Goal: Information Seeking & Learning: Learn about a topic

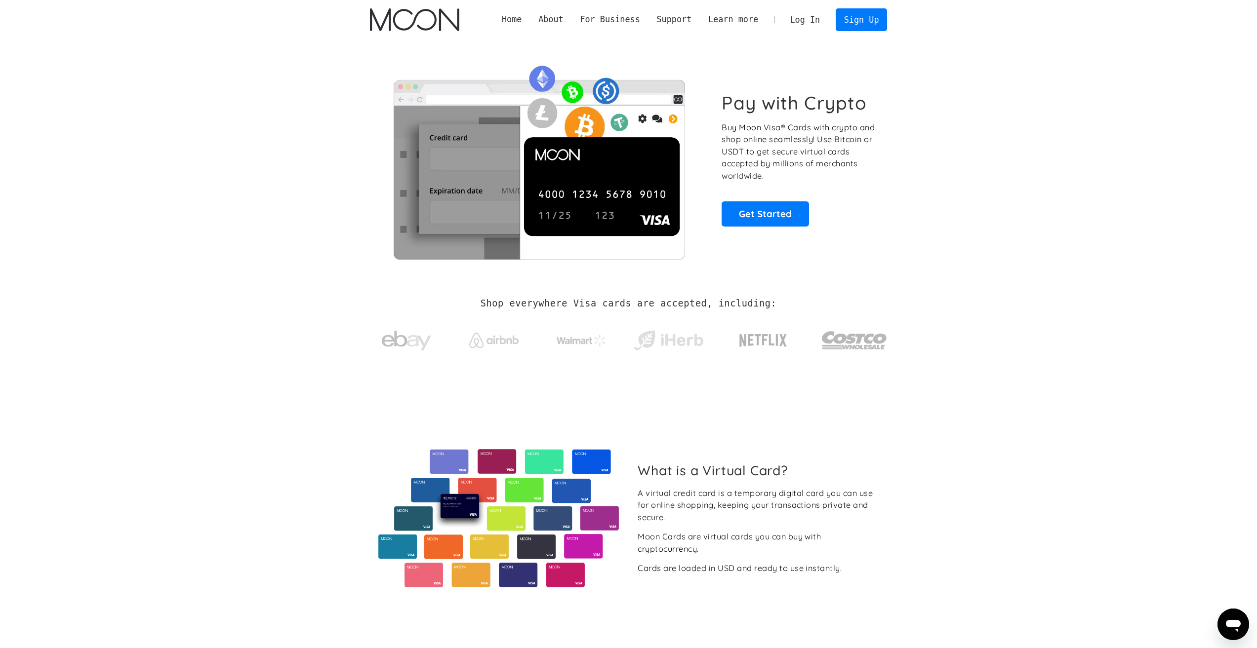
click at [791, 127] on p "Buy Moon Visa® Cards with crypto and shop online seamlessly! Use Bitcoin or USD…" at bounding box center [799, 151] width 155 height 61
drag, startPoint x: 791, startPoint y: 127, endPoint x: 785, endPoint y: 163, distance: 37.0
click at [785, 163] on p "Buy Moon Visa® Cards with crypto and shop online seamlessly! Use Bitcoin or USD…" at bounding box center [799, 151] width 155 height 61
click at [758, 153] on p "Buy Moon Visa® Cards with crypto and shop online seamlessly! Use Bitcoin or USD…" at bounding box center [799, 151] width 155 height 61
drag, startPoint x: 758, startPoint y: 153, endPoint x: 825, endPoint y: 175, distance: 70.3
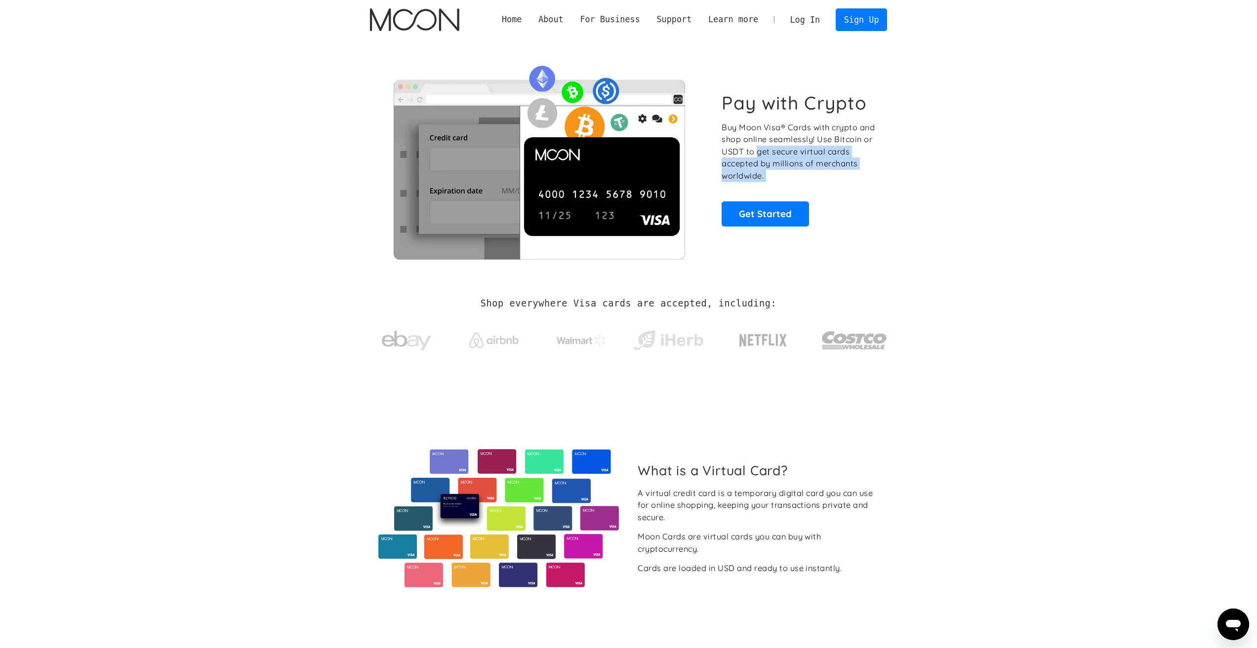
click at [825, 175] on p "Buy Moon Visa® Cards with crypto and shop online seamlessly! Use Bitcoin or USD…" at bounding box center [799, 151] width 155 height 61
click at [823, 176] on p "Buy Moon Visa® Cards with crypto and shop online seamlessly! Use Bitcoin or USD…" at bounding box center [799, 151] width 155 height 61
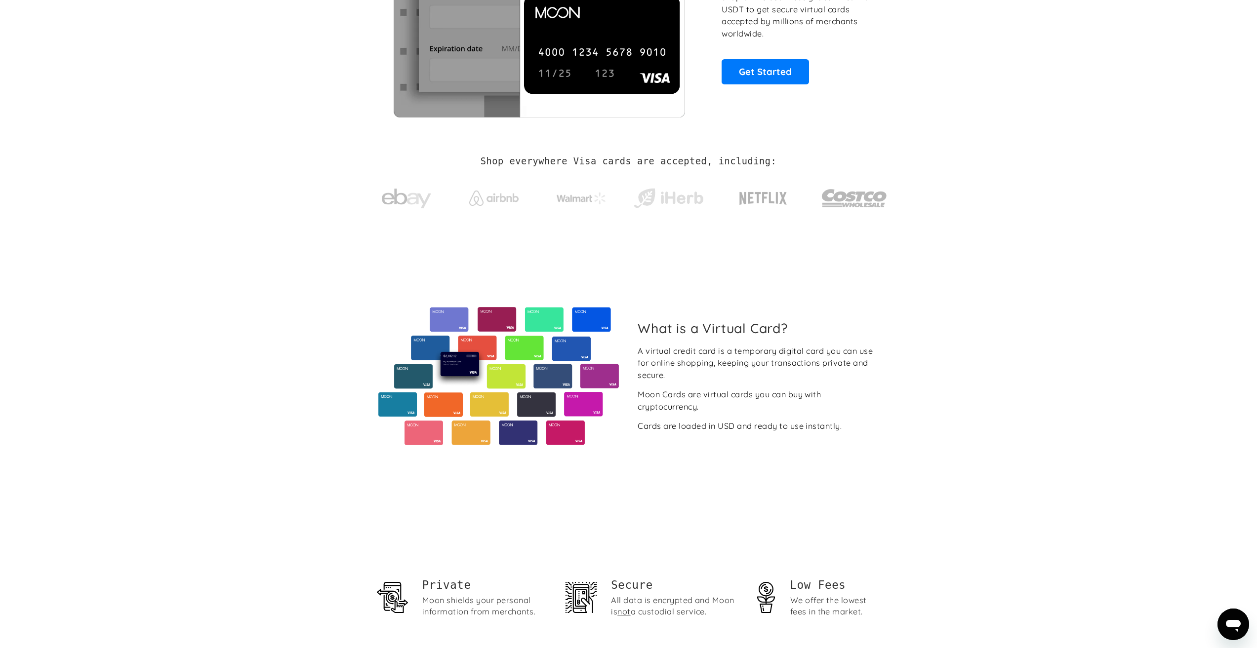
scroll to position [296, 0]
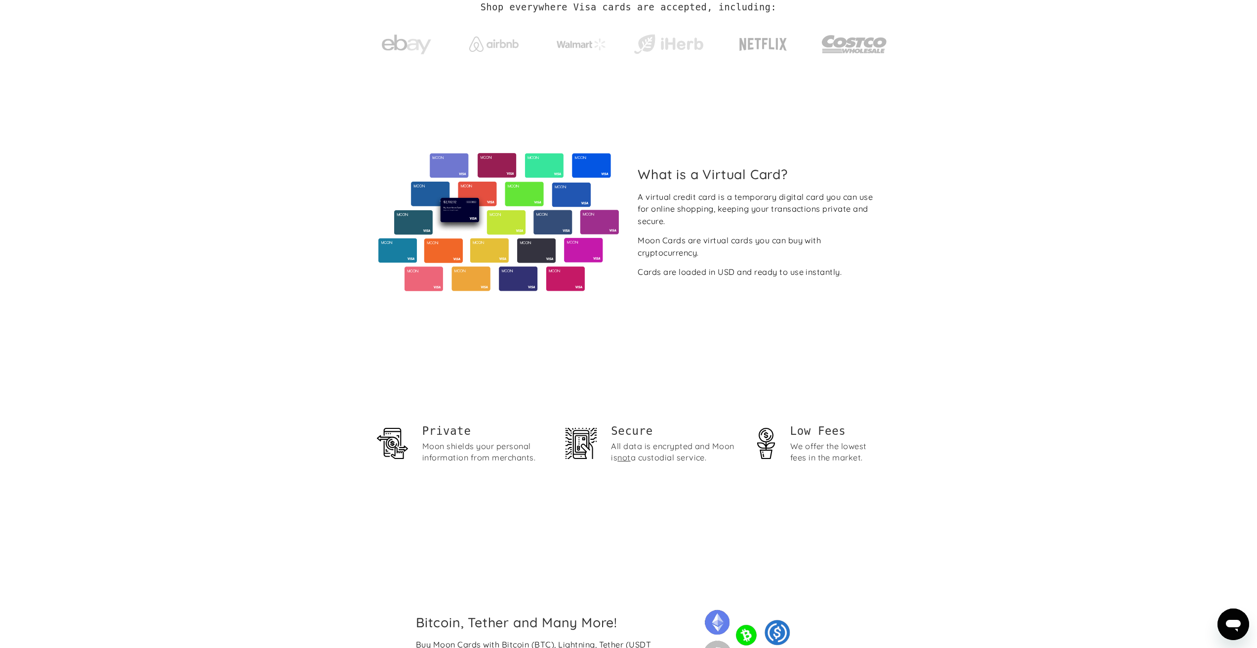
click at [735, 213] on div "A virtual credit card is a temporary digital card you can use for online shoppi…" at bounding box center [759, 209] width 242 height 37
drag, startPoint x: 735, startPoint y: 213, endPoint x: 701, endPoint y: 222, distance: 34.7
click at [713, 221] on div "A virtual credit card is a temporary digital card you can use for online shoppi…" at bounding box center [759, 209] width 242 height 37
click at [651, 242] on div "Moon Cards are virtual cards you can buy with cryptocurrency." at bounding box center [759, 247] width 242 height 24
drag, startPoint x: 651, startPoint y: 242, endPoint x: 752, endPoint y: 251, distance: 101.1
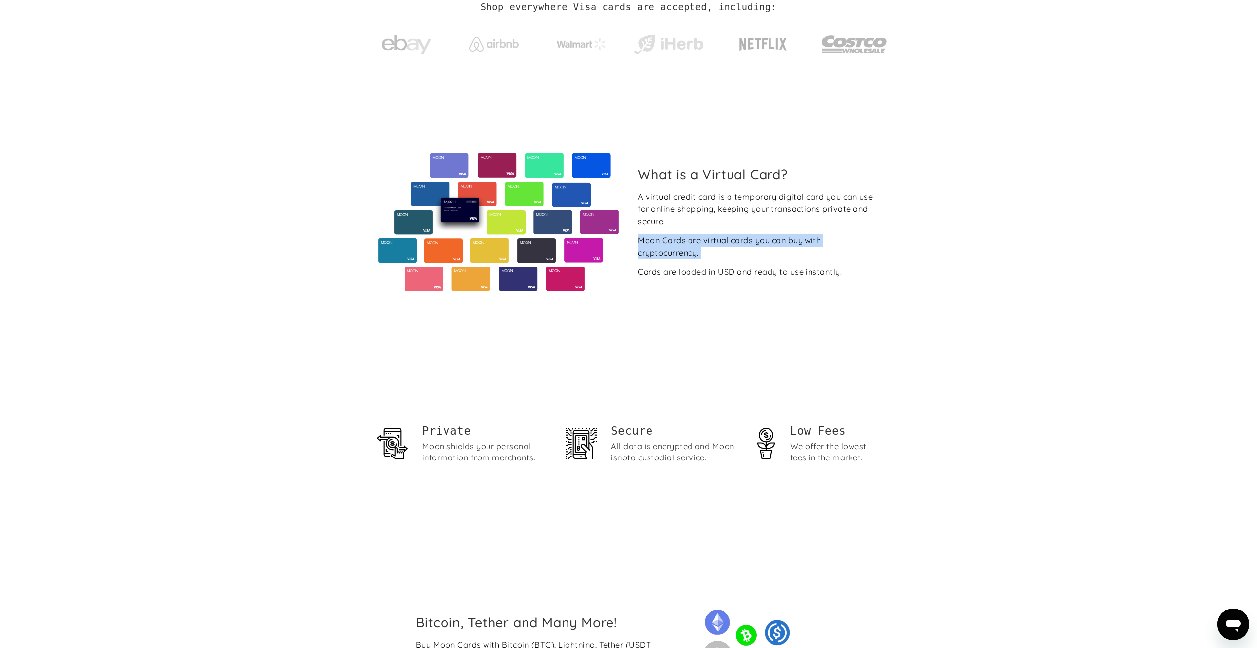
click at [756, 251] on div "Moon Cards are virtual cards you can buy with cryptocurrency." at bounding box center [759, 247] width 242 height 24
click at [713, 252] on div "Moon Cards are virtual cards you can buy with cryptocurrency." at bounding box center [759, 247] width 242 height 24
click at [648, 267] on div "Cards are loaded in USD and ready to use instantly." at bounding box center [740, 272] width 204 height 12
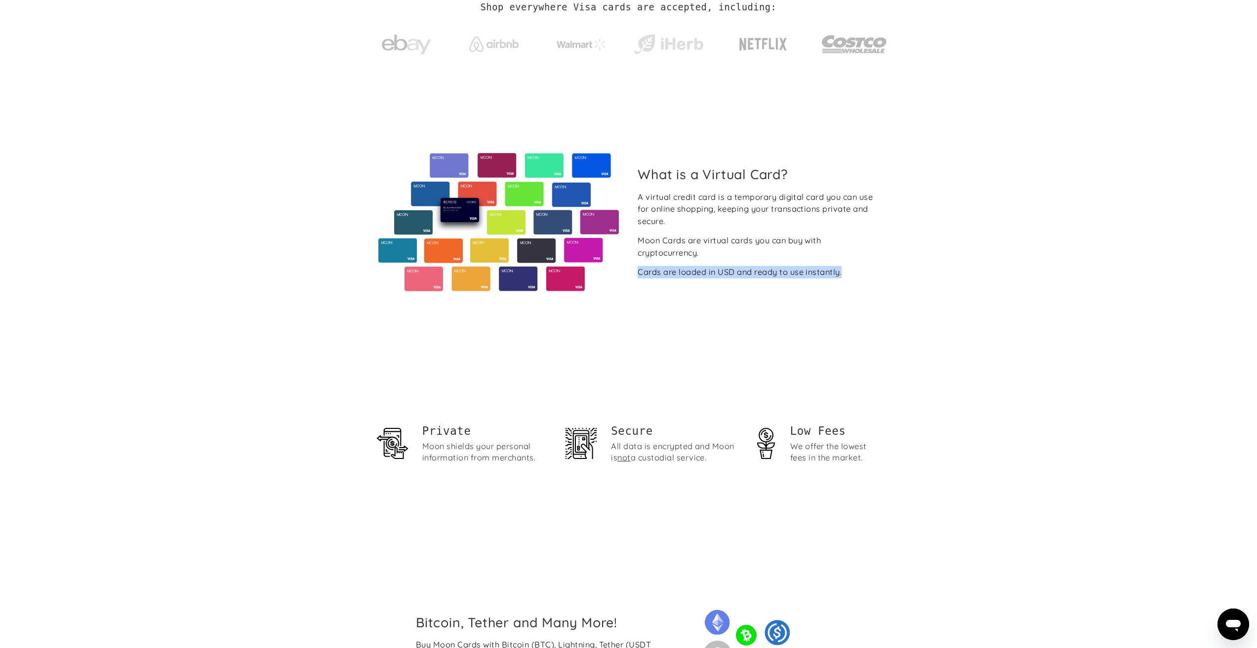
drag, startPoint x: 648, startPoint y: 267, endPoint x: 857, endPoint y: 269, distance: 209.4
click at [851, 269] on div "A virtual credit card is a temporary digital card you can use for online shoppi…" at bounding box center [759, 234] width 242 height 87
click at [858, 269] on div "A virtual credit card is a temporary digital card you can use for online shoppi…" at bounding box center [759, 234] width 242 height 87
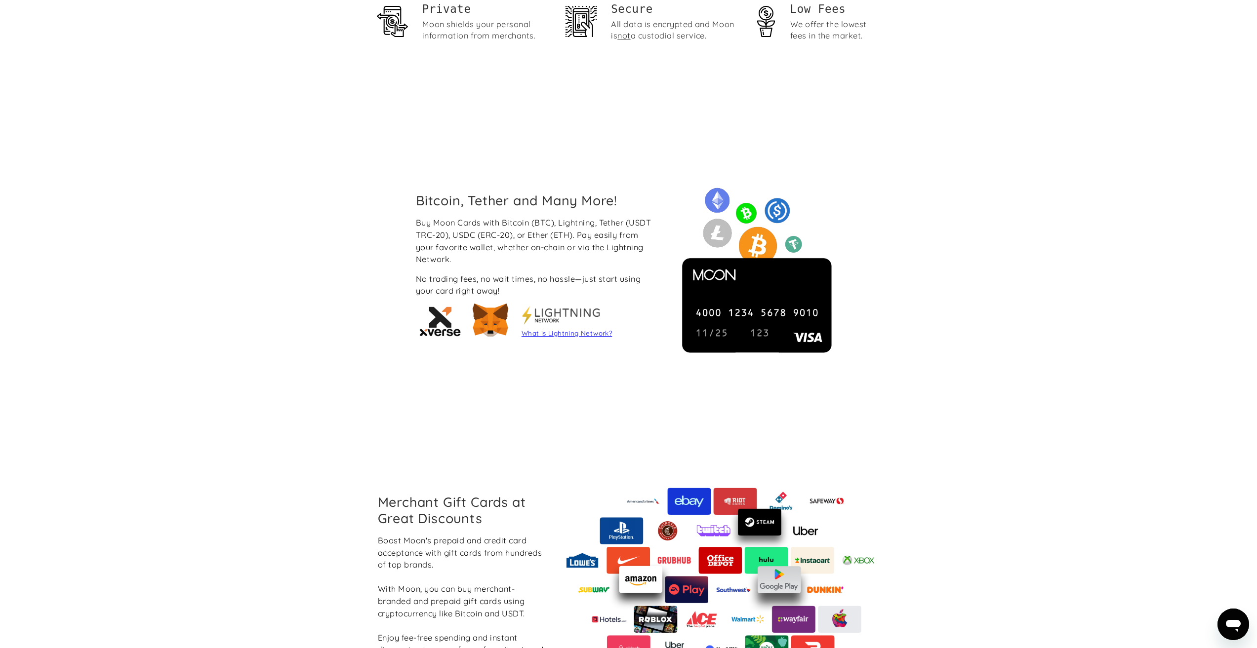
scroll to position [715, 0]
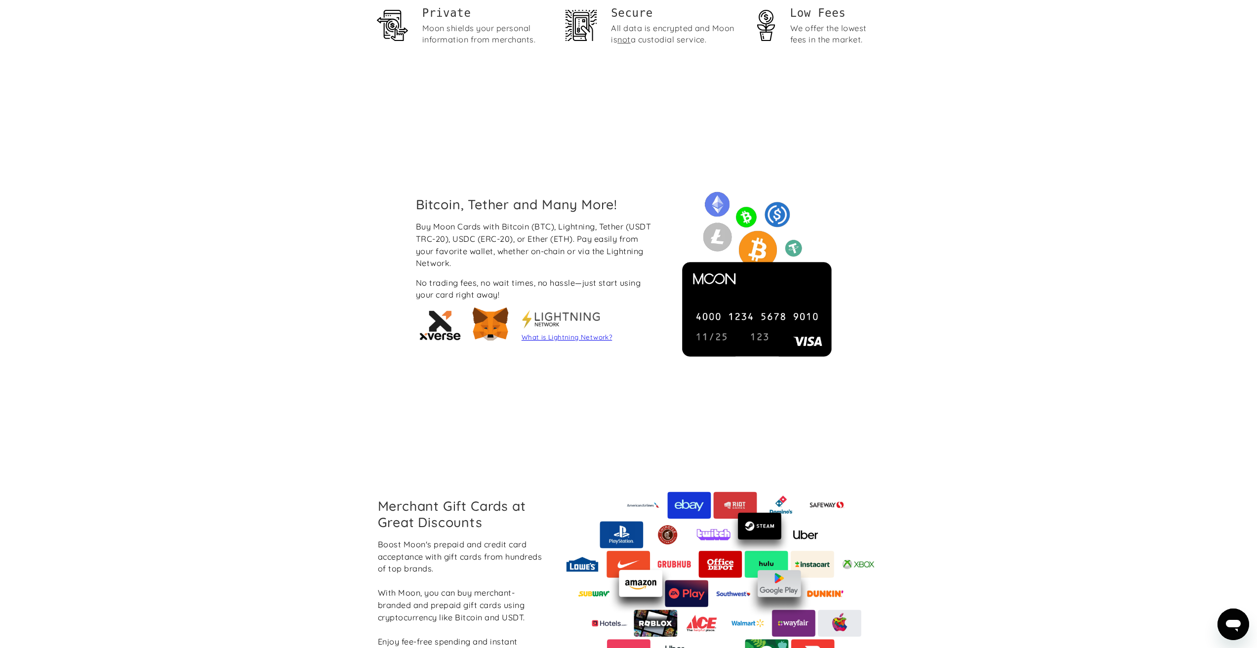
click at [461, 226] on div "Buy Moon Cards with Bitcoin (BTC), Lightning, Tether (USDT TRC-20), USDC (ERC-2…" at bounding box center [537, 245] width 242 height 48
drag, startPoint x: 461, startPoint y: 226, endPoint x: 502, endPoint y: 237, distance: 42.5
click at [502, 237] on div "Buy Moon Cards with Bitcoin (BTC), Lightning, Tether (USDT TRC-20), USDC (ERC-2…" at bounding box center [537, 245] width 242 height 48
click at [570, 240] on div "Buy Moon Cards with Bitcoin (BTC), Lightning, Tether (USDT TRC-20), USDC (ERC-2…" at bounding box center [537, 245] width 242 height 48
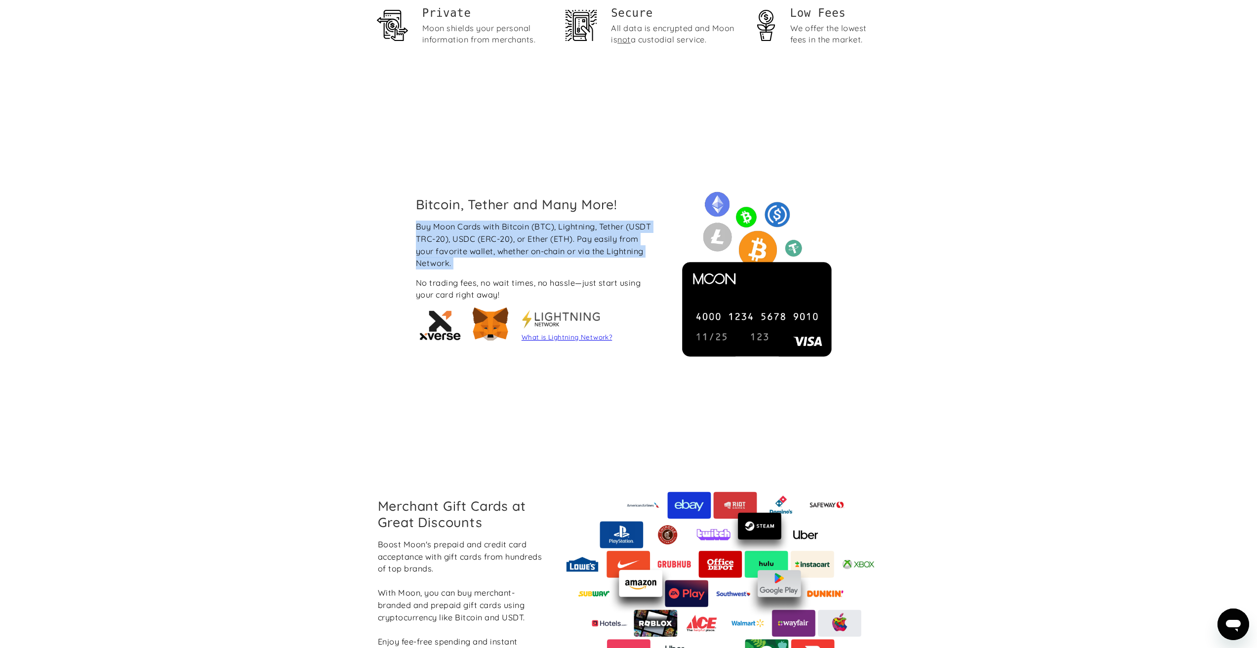
drag, startPoint x: 570, startPoint y: 240, endPoint x: 605, endPoint y: 266, distance: 43.3
click at [605, 266] on div "Buy Moon Cards with Bitcoin (BTC), Lightning, Tether (USDT TRC-20), USDC (ERC-2…" at bounding box center [537, 245] width 242 height 48
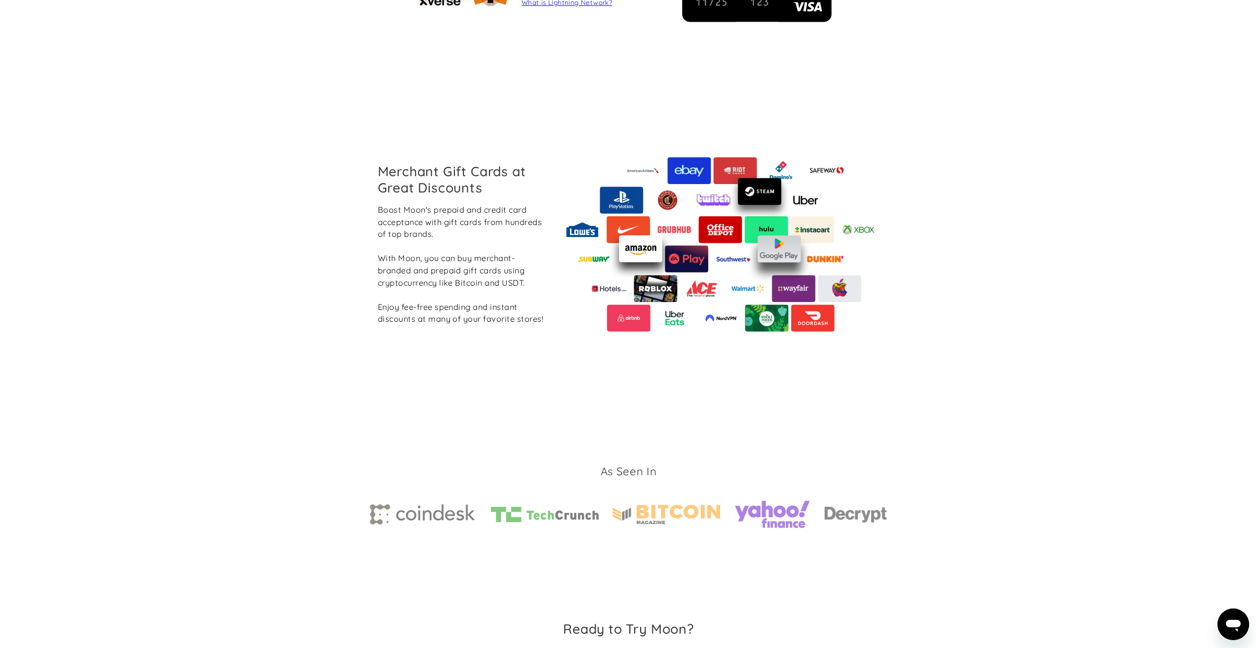
scroll to position [1060, 0]
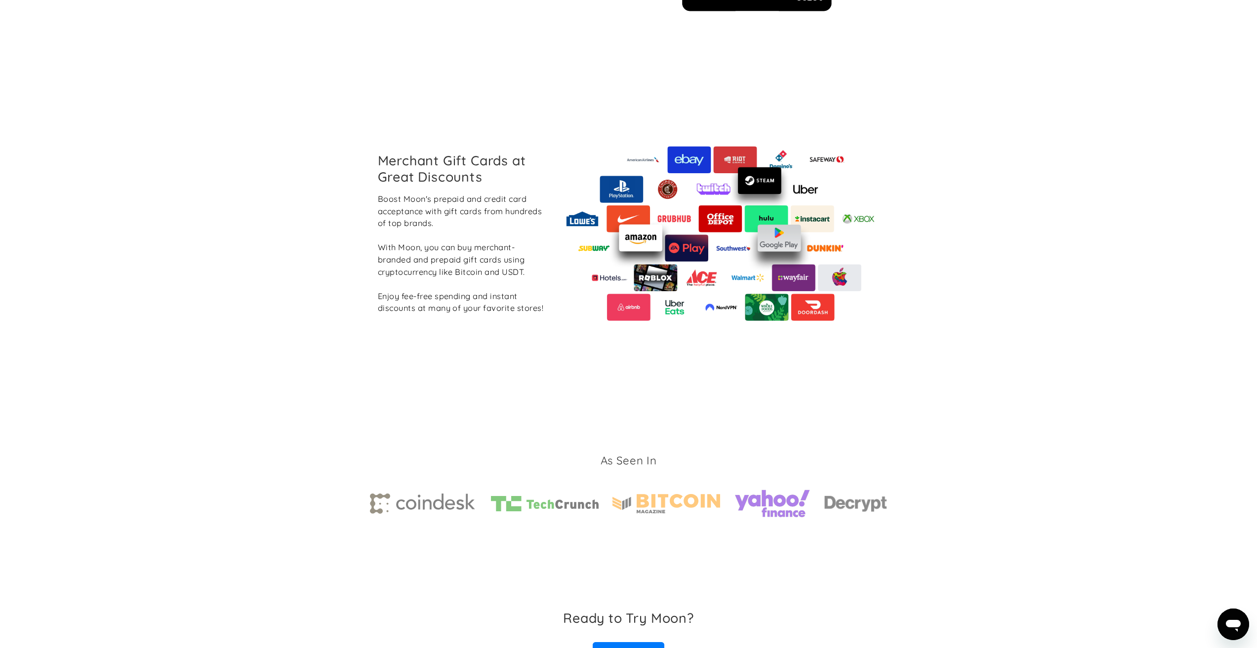
click at [468, 170] on h2 "Merchant Gift Cards at Great Discounts" at bounding box center [462, 169] width 168 height 32
click at [469, 170] on h2 "Merchant Gift Cards at Great Discounts" at bounding box center [462, 169] width 168 height 32
click at [404, 165] on h2 "Merchant Gift Cards at Great Discounts" at bounding box center [462, 169] width 168 height 32
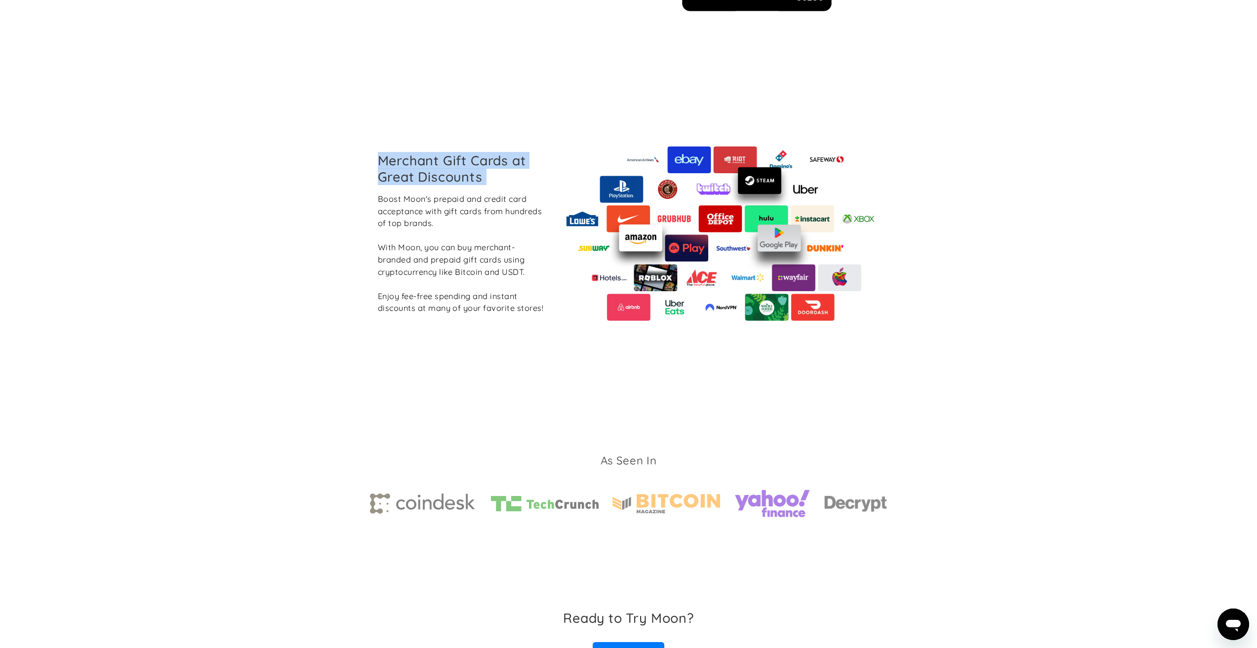
drag, startPoint x: 404, startPoint y: 165, endPoint x: 447, endPoint y: 183, distance: 46.0
click at [407, 166] on h2 "Merchant Gift Cards at Great Discounts" at bounding box center [462, 169] width 168 height 32
click at [448, 183] on h2 "Merchant Gift Cards at Great Discounts" at bounding box center [462, 169] width 168 height 32
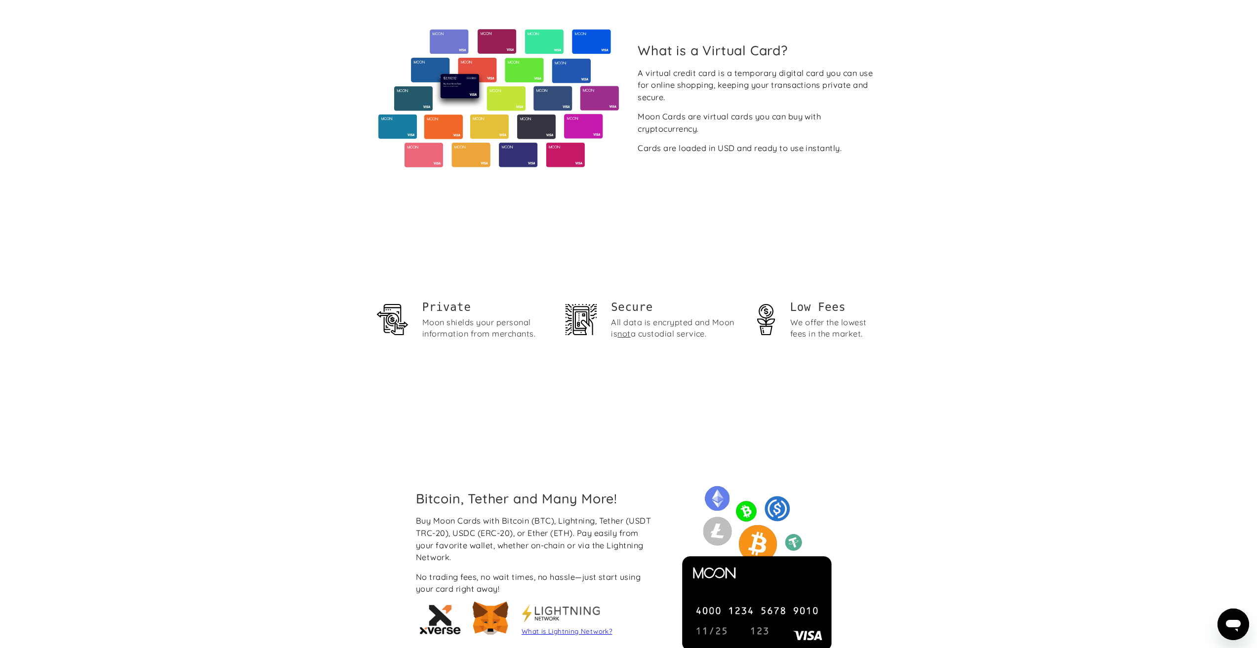
scroll to position [0, 0]
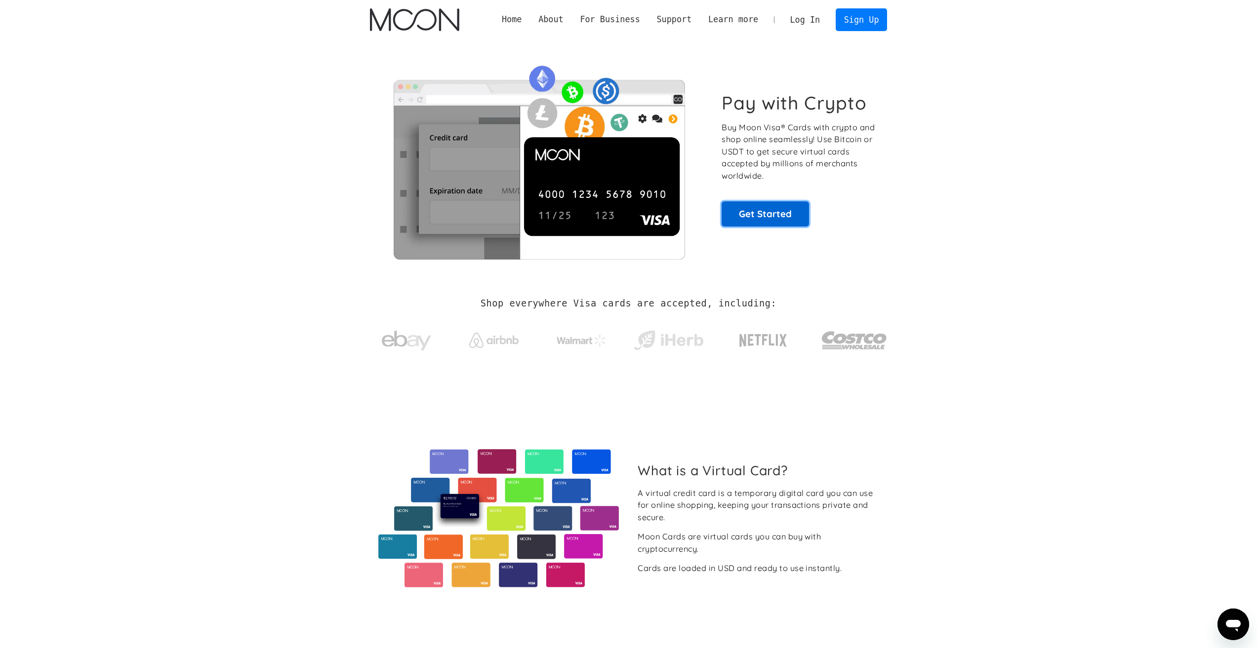
click at [788, 207] on link "Get Started" at bounding box center [765, 214] width 87 height 25
click at [640, 15] on div "For Business" at bounding box center [610, 19] width 60 height 12
click at [640, 22] on div "For Business" at bounding box center [610, 19] width 60 height 12
click at [624, 40] on link "Business" at bounding box center [610, 36] width 77 height 20
click at [786, 220] on link "Get Started" at bounding box center [765, 214] width 87 height 25
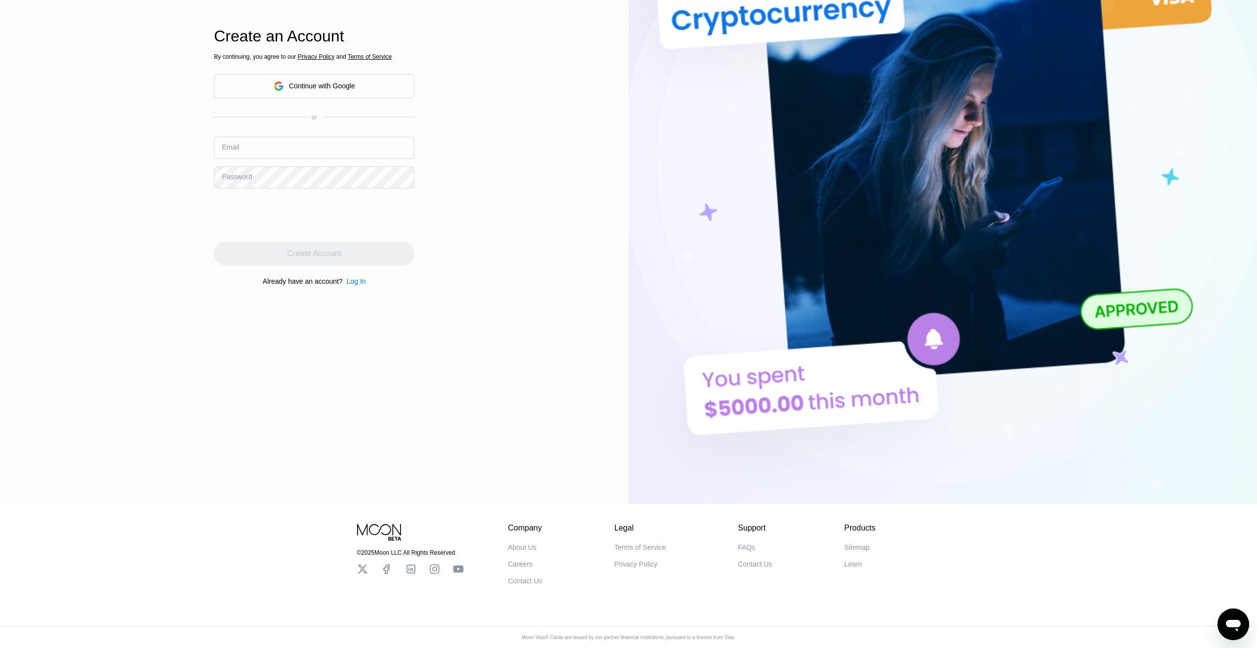
scroll to position [216, 0]
drag, startPoint x: 519, startPoint y: 547, endPoint x: 497, endPoint y: 510, distance: 42.9
click at [478, 504] on div "© 2025 Moon LLC All Rights Reserved Company About Us Careers Contact Us Legal T…" at bounding box center [628, 544] width 593 height 81
click at [516, 544] on div "About Us" at bounding box center [522, 548] width 29 height 8
drag, startPoint x: 433, startPoint y: 565, endPoint x: 680, endPoint y: 499, distance: 256.0
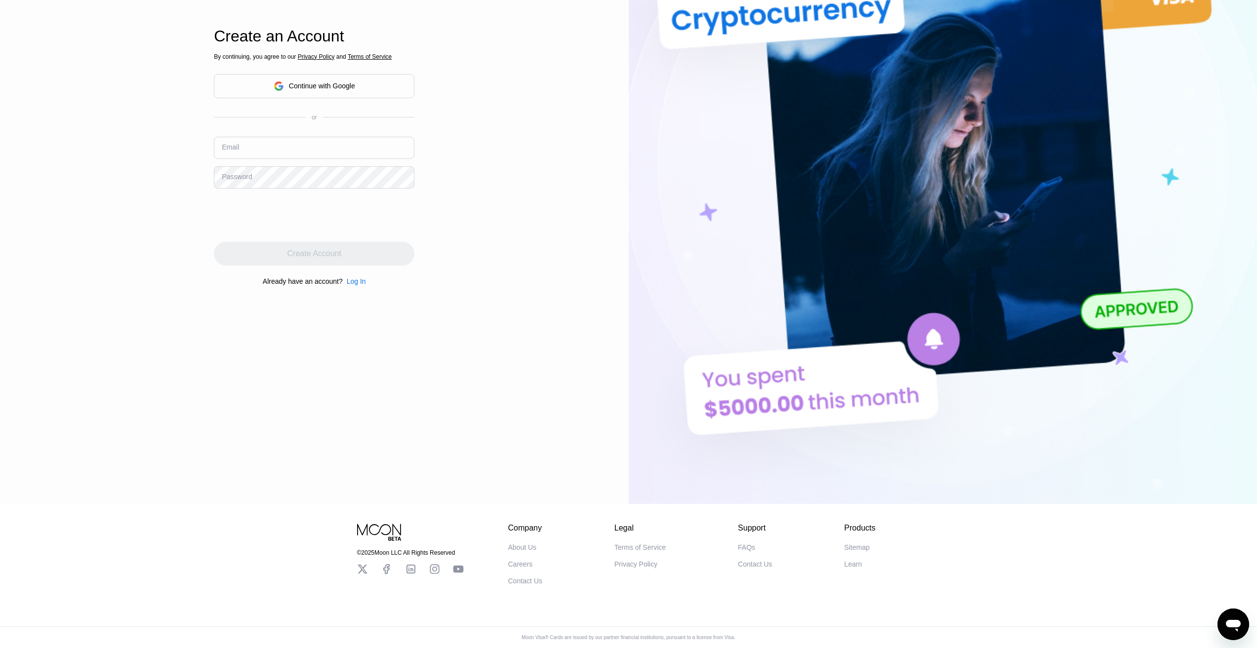
click at [681, 504] on div "© 2025 Moon LLC All Rights Reserved Company About Us Careers Contact Us Legal T…" at bounding box center [628, 544] width 593 height 81
click at [631, 545] on div "Terms of Service" at bounding box center [639, 548] width 51 height 8
click at [525, 564] on div "Careers" at bounding box center [520, 565] width 25 height 8
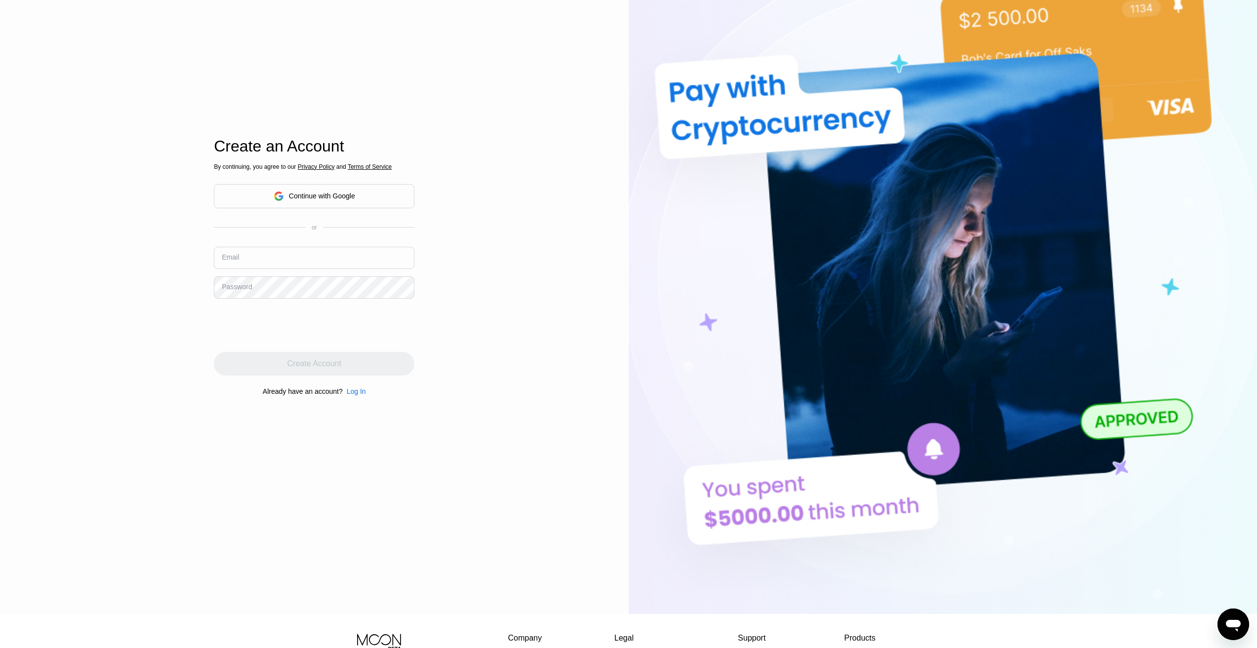
scroll to position [0, 0]
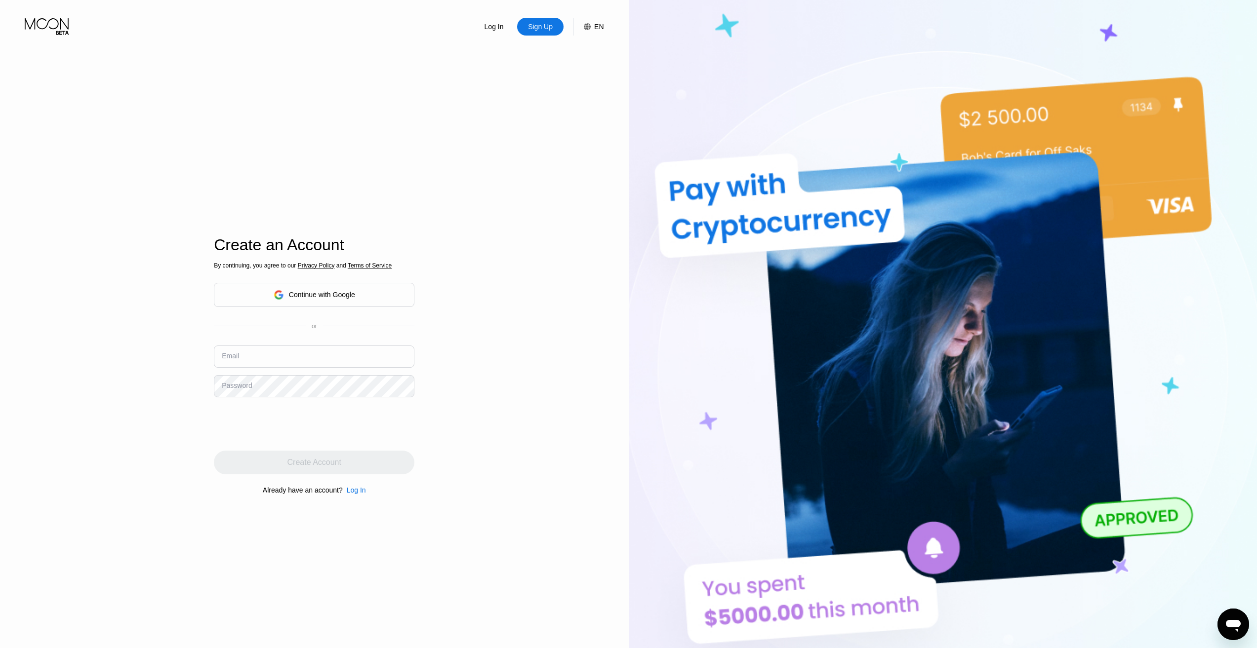
click at [581, 31] on div "EN" at bounding box center [588, 27] width 30 height 18
click at [530, 75] on div "English" at bounding box center [535, 76] width 68 height 8
click at [528, 80] on div "English" at bounding box center [535, 76] width 68 height 8
click at [417, 91] on div "Log In Sign Up EN Language English Save Create an Account By continuing, you ag…" at bounding box center [314, 356] width 629 height 713
click at [584, 30] on icon at bounding box center [587, 26] width 7 height 7
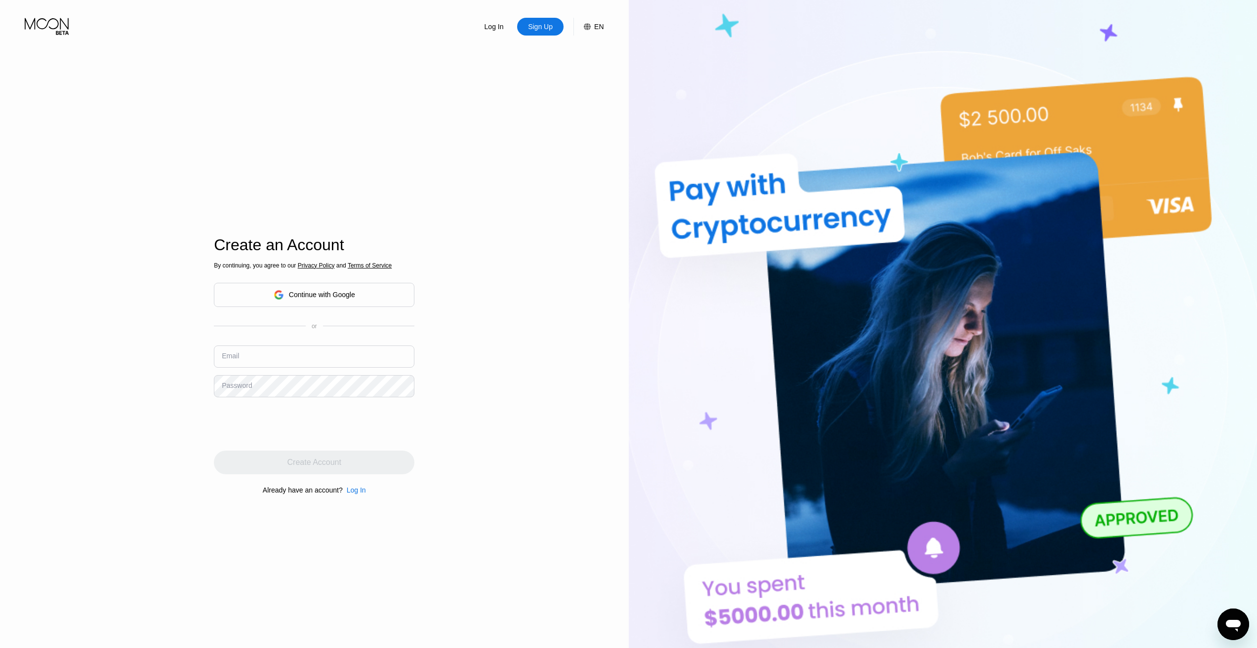
click at [358, 265] on span "Terms of Service" at bounding box center [370, 265] width 44 height 7
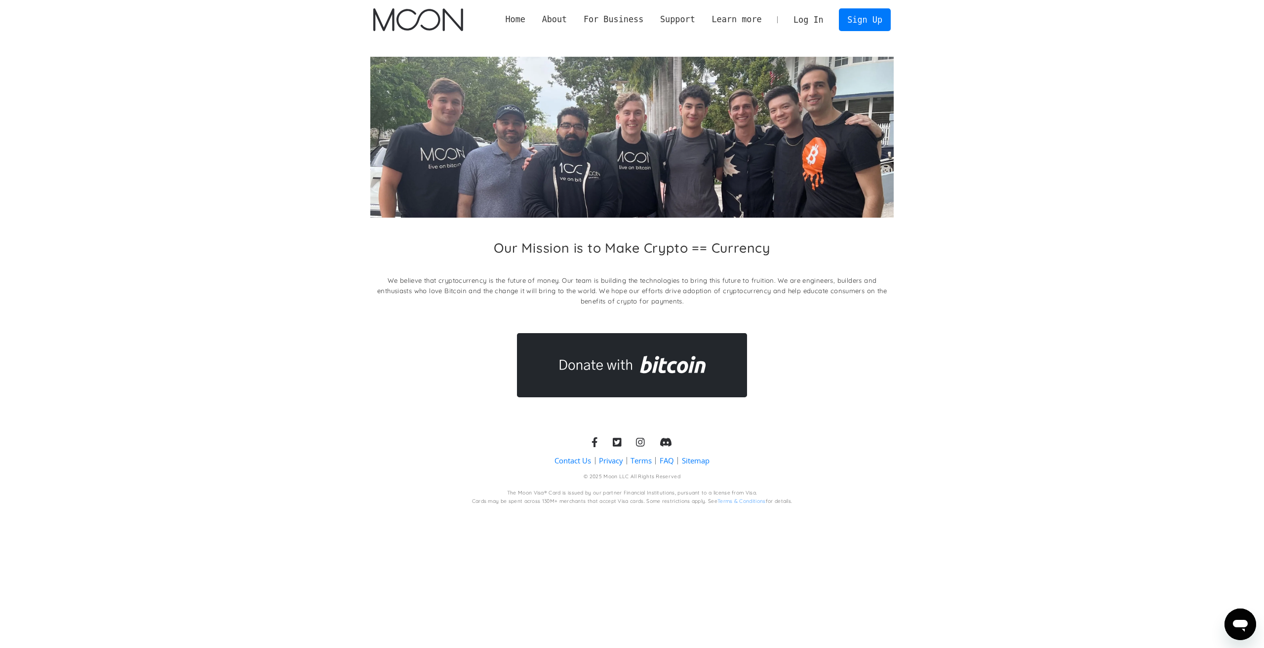
click at [724, 255] on h2 "Our Mission is to Make Crypto == Currency" at bounding box center [632, 248] width 277 height 16
click at [726, 255] on h2 "Our Mission is to Make Crypto == Currency" at bounding box center [632, 248] width 277 height 16
click at [780, 249] on div "Our Mission is to Make Crypto == Currency We believe that cryptocurrency is the…" at bounding box center [632, 276] width 524 height 72
click at [634, 291] on p "We believe that cryptocurrency is the future of money. Our team is building the…" at bounding box center [632, 291] width 524 height 31
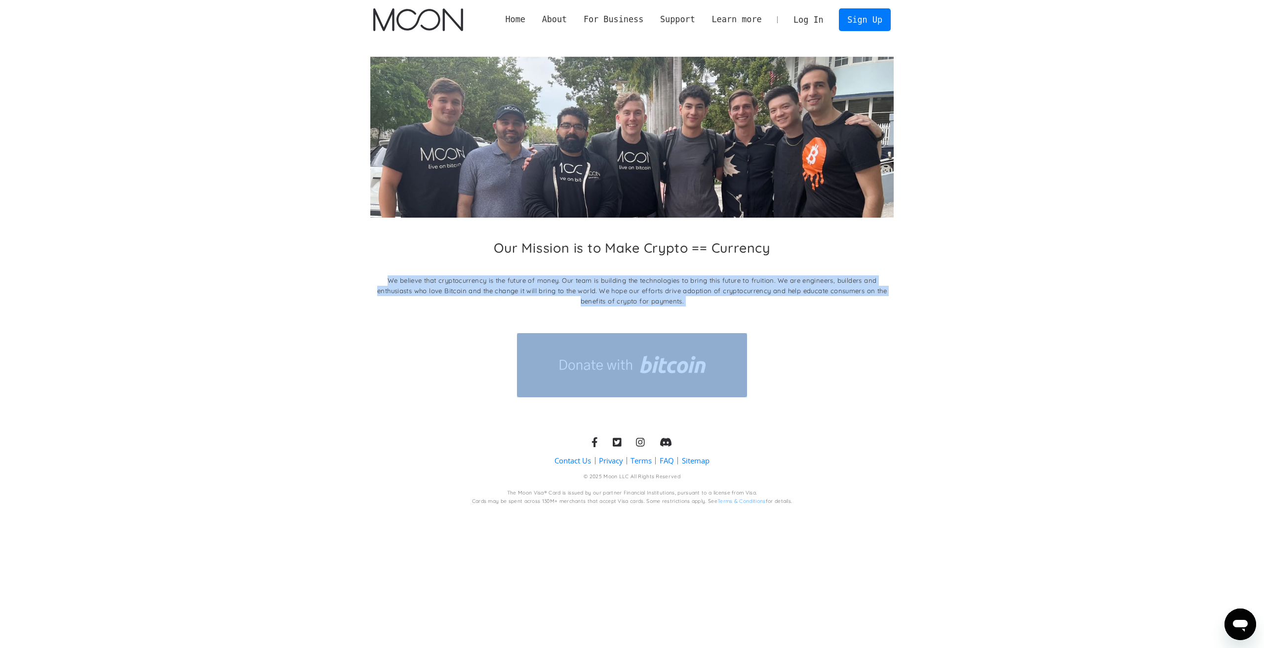
click at [634, 291] on p "We believe that cryptocurrency is the future of money. Our team is building the…" at bounding box center [632, 291] width 524 height 31
click at [519, 304] on p "We believe that cryptocurrency is the future of money. Our team is building the…" at bounding box center [632, 291] width 524 height 31
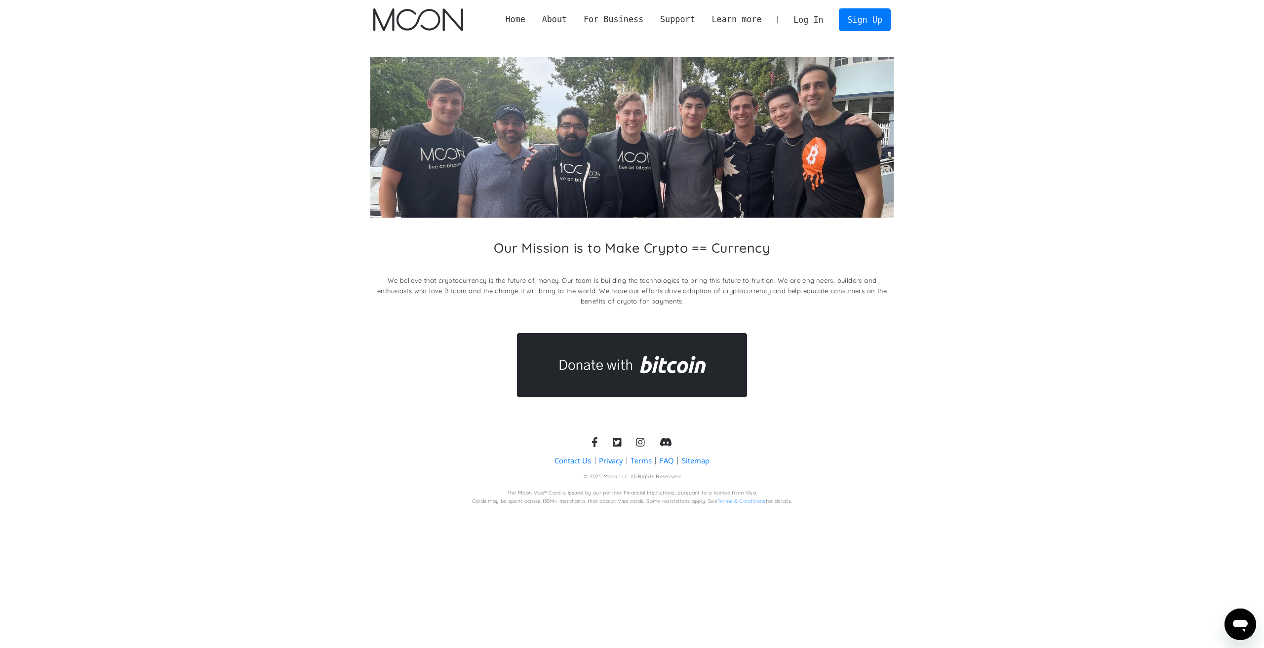
click at [771, 279] on p "We believe that cryptocurrency is the future of money. Our team is building the…" at bounding box center [632, 291] width 524 height 31
drag, startPoint x: 771, startPoint y: 279, endPoint x: 861, endPoint y: 287, distance: 89.8
click at [861, 287] on p "We believe that cryptocurrency is the future of money. Our team is building the…" at bounding box center [632, 291] width 524 height 31
click at [767, 310] on div "Our Mission is to Make Crypto == Currency We believe that cryptocurrency is the…" at bounding box center [632, 276] width 524 height 72
click at [582, 462] on link "Contact Us" at bounding box center [573, 461] width 37 height 10
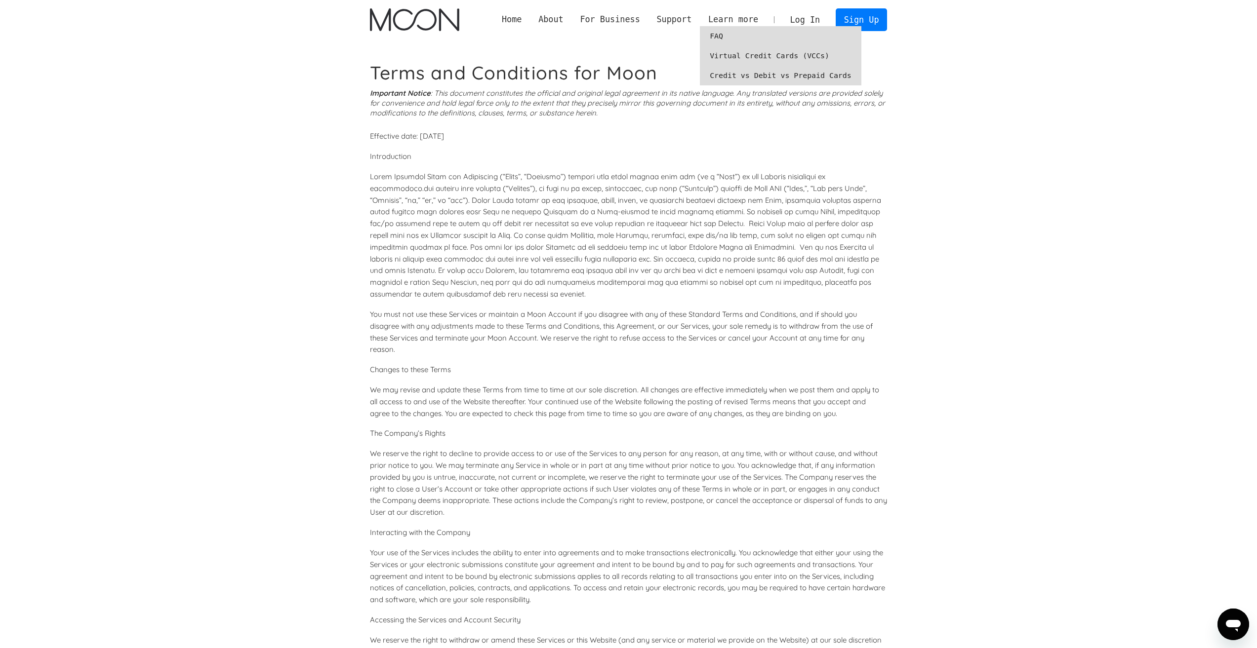
click at [762, 59] on link "Virtual Credit Cards (VCCs)" at bounding box center [780, 56] width 161 height 20
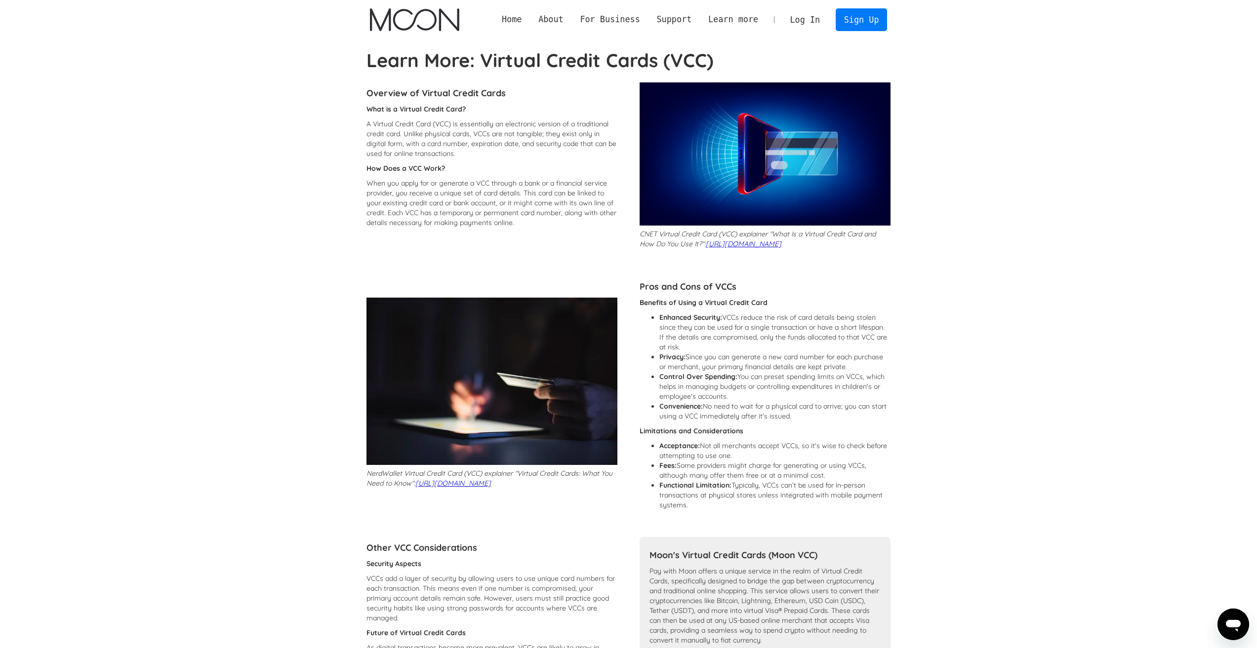
click at [389, 209] on p "When you apply for or generate a VCC through a bank or a financial service prov…" at bounding box center [491, 202] width 251 height 49
drag, startPoint x: 389, startPoint y: 209, endPoint x: 559, endPoint y: 228, distance: 171.4
click at [559, 228] on div "What is a Virtual Credit Card? A Virtual Credit Card (VCC) is essentially an el…" at bounding box center [491, 168] width 251 height 128
click at [562, 215] on p "When you apply for or generate a VCC through a bank or a financial service prov…" at bounding box center [491, 202] width 251 height 49
drag, startPoint x: 562, startPoint y: 215, endPoint x: 525, endPoint y: 227, distance: 39.2
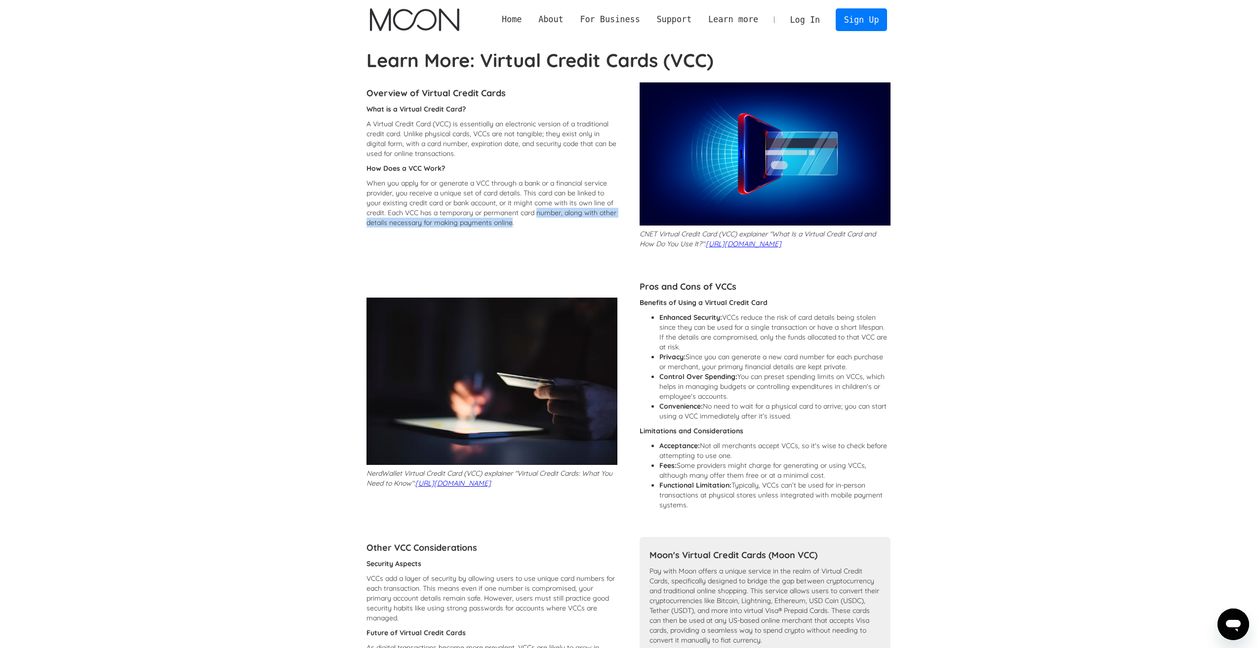
click at [525, 227] on p "When you apply for or generate a VCC through a bank or a financial service prov…" at bounding box center [491, 202] width 251 height 49
click at [744, 390] on li "Control Over Spending: You can preset spending limits on VCCs, which helps in m…" at bounding box center [774, 387] width 231 height 30
drag, startPoint x: 744, startPoint y: 390, endPoint x: 887, endPoint y: 387, distance: 142.8
click at [887, 387] on li "Control Over Spending: You can preset spending limits on VCCs, which helps in m…" at bounding box center [774, 387] width 231 height 30
click at [806, 400] on li "Control Over Spending: You can preset spending limits on VCCs, which helps in m…" at bounding box center [774, 387] width 231 height 30
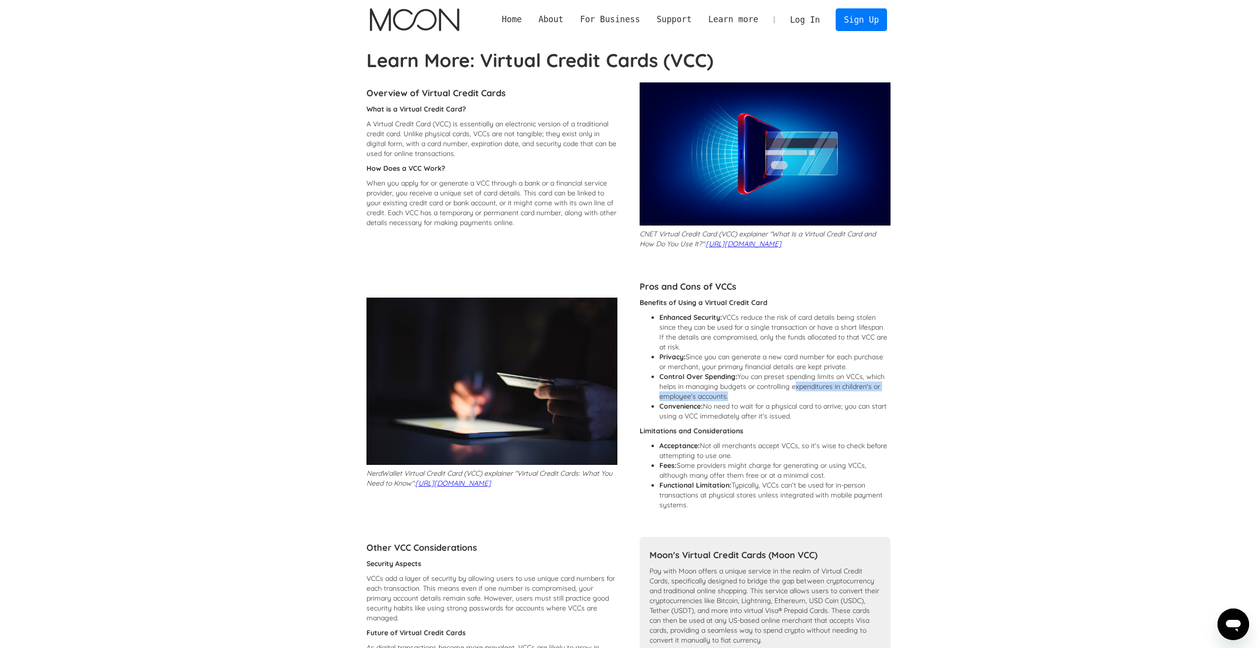
drag, startPoint x: 806, startPoint y: 400, endPoint x: 729, endPoint y: 410, distance: 77.2
click at [729, 402] on li "Control Over Spending: You can preset spending limits on VCCs, which helps in m…" at bounding box center [774, 387] width 231 height 30
click at [700, 411] on strong "Convenience:" at bounding box center [680, 406] width 43 height 9
click at [826, 436] on p "Limitations and Considerations" at bounding box center [765, 431] width 251 height 10
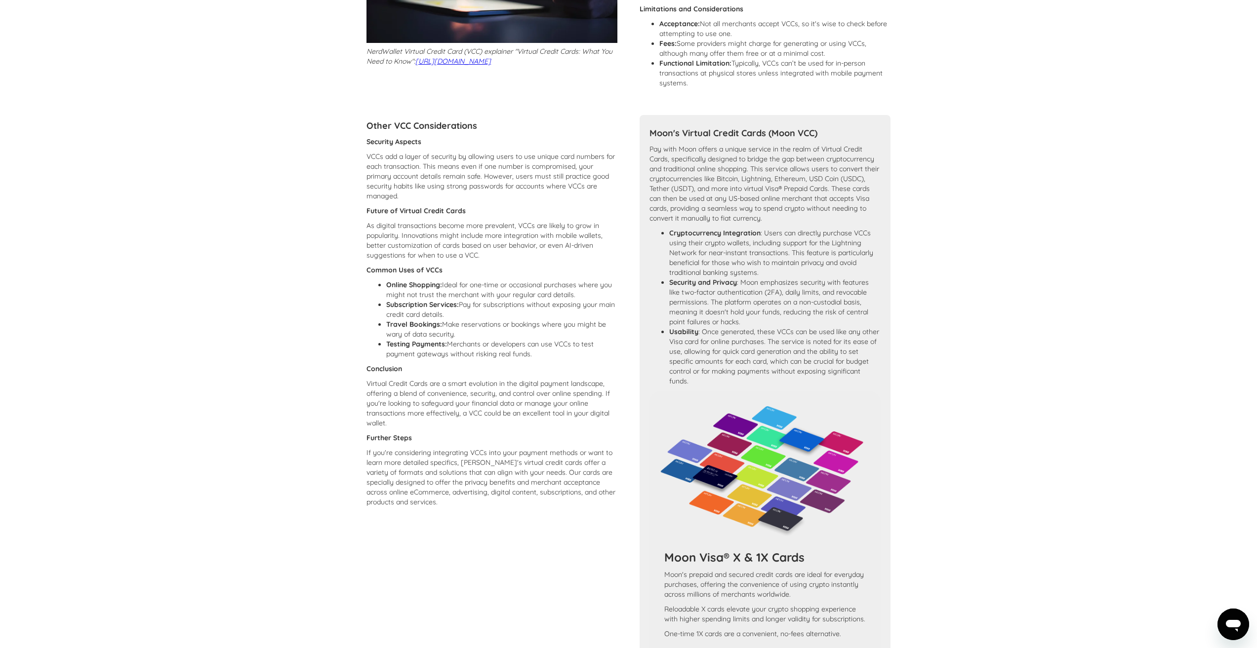
scroll to position [395, 0]
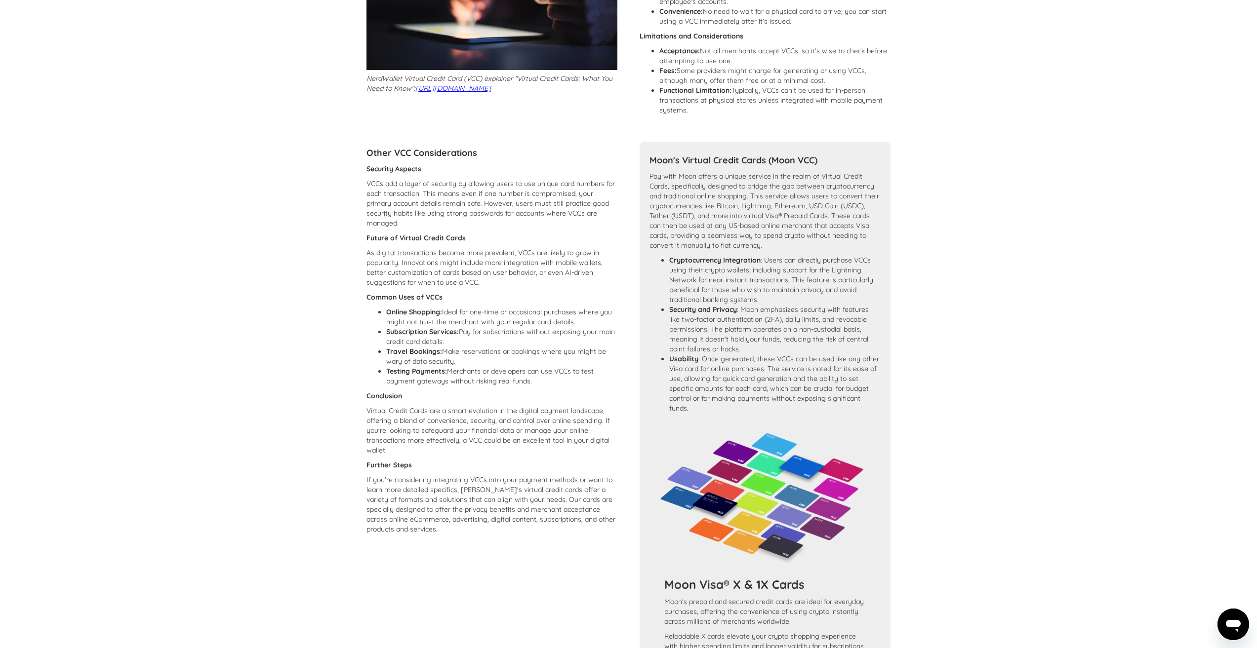
click at [521, 324] on li "Online Shopping: Ideal for one-time or occasional purchases where you might not…" at bounding box center [501, 317] width 231 height 20
drag, startPoint x: 521, startPoint y: 324, endPoint x: 541, endPoint y: 349, distance: 31.9
click at [554, 345] on ul "Online Shopping: Ideal for one-time or occasional purchases where you might not…" at bounding box center [491, 346] width 251 height 79
click at [499, 360] on li "Travel Bookings: Make reservations or bookings where you might be wary of data …" at bounding box center [501, 357] width 231 height 20
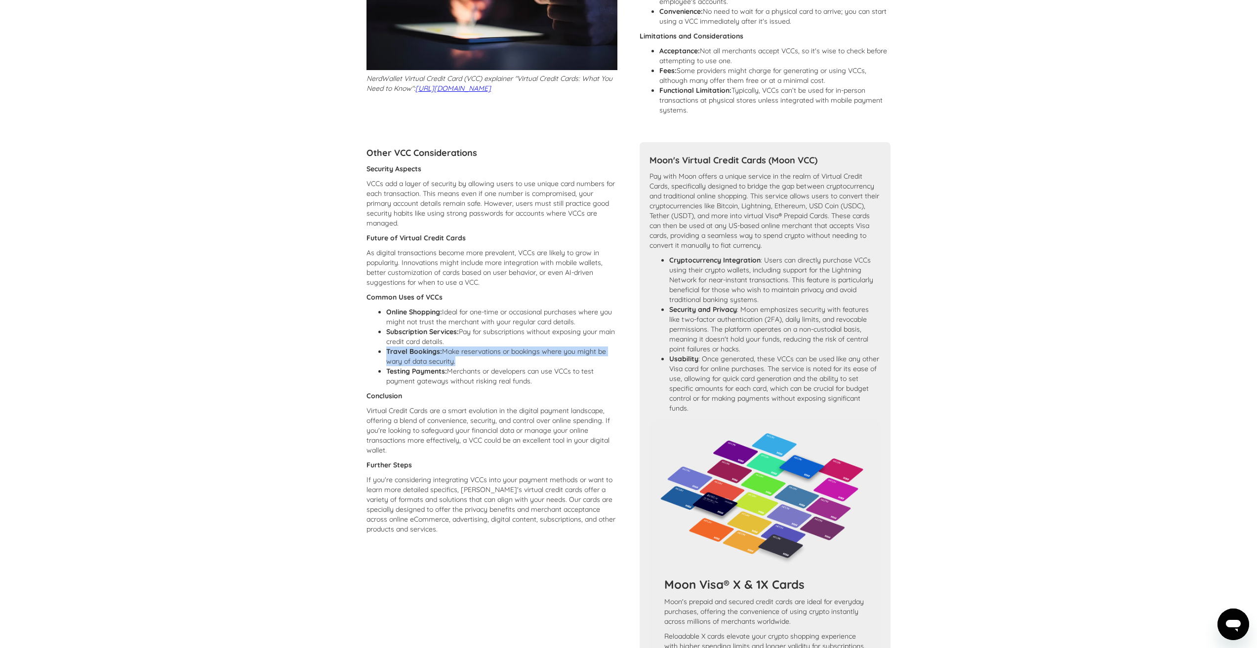
drag, startPoint x: 499, startPoint y: 360, endPoint x: 502, endPoint y: 373, distance: 14.1
click at [502, 366] on li "Travel Bookings: Make reservations or bookings where you might be wary of data …" at bounding box center [501, 357] width 231 height 20
click at [499, 379] on li "Testing Payments: Merchants or developers can use VCCs to test payment gateways…" at bounding box center [501, 376] width 231 height 20
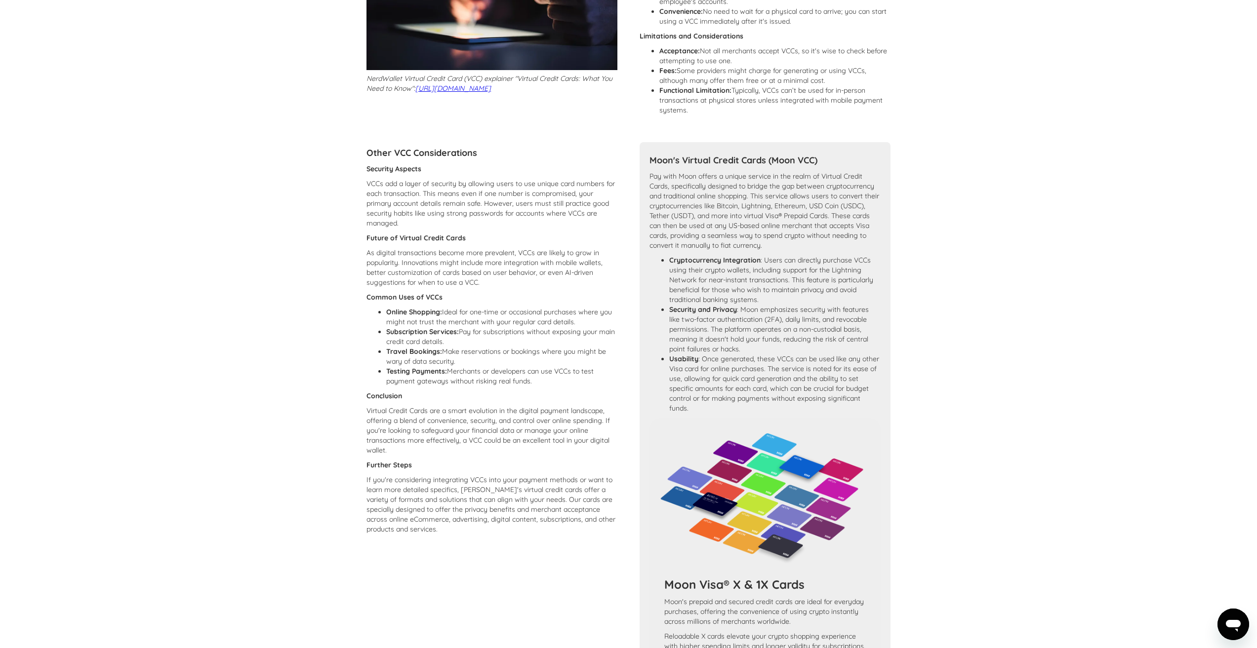
click at [530, 363] on li "Travel Bookings: Make reservations or bookings where you might be wary of data …" at bounding box center [501, 357] width 231 height 20
click at [577, 347] on li "Subscription Services: Pay for subscriptions without exposing your main credit …" at bounding box center [501, 337] width 231 height 20
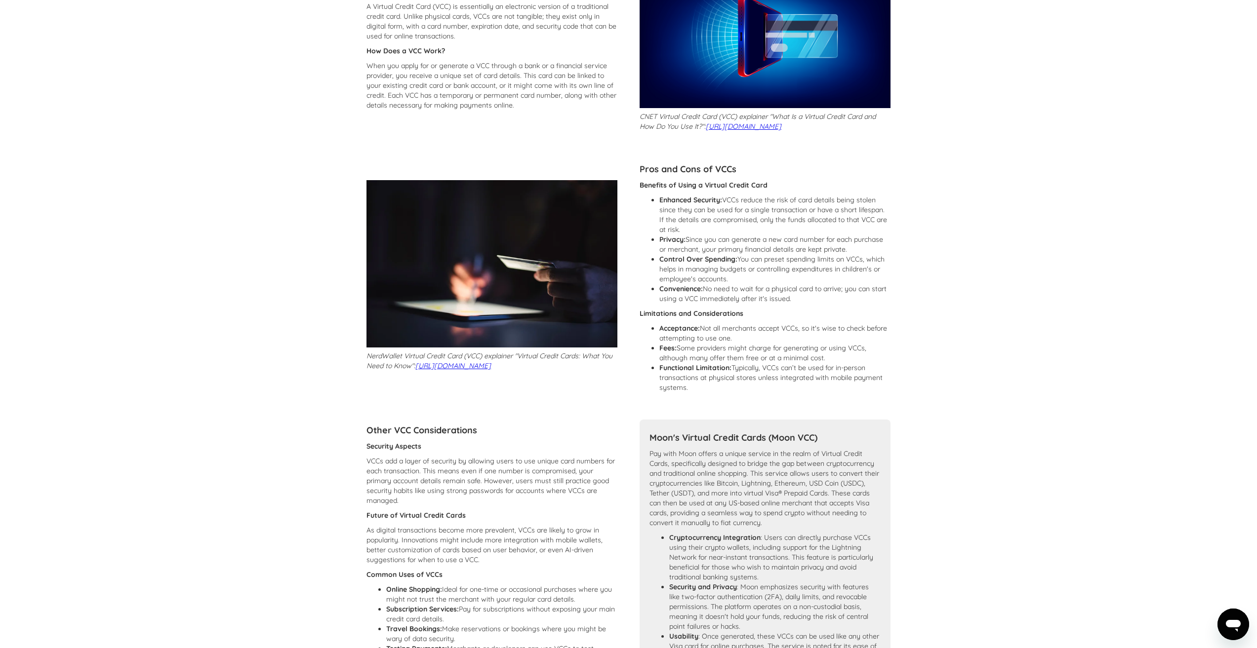
scroll to position [0, 0]
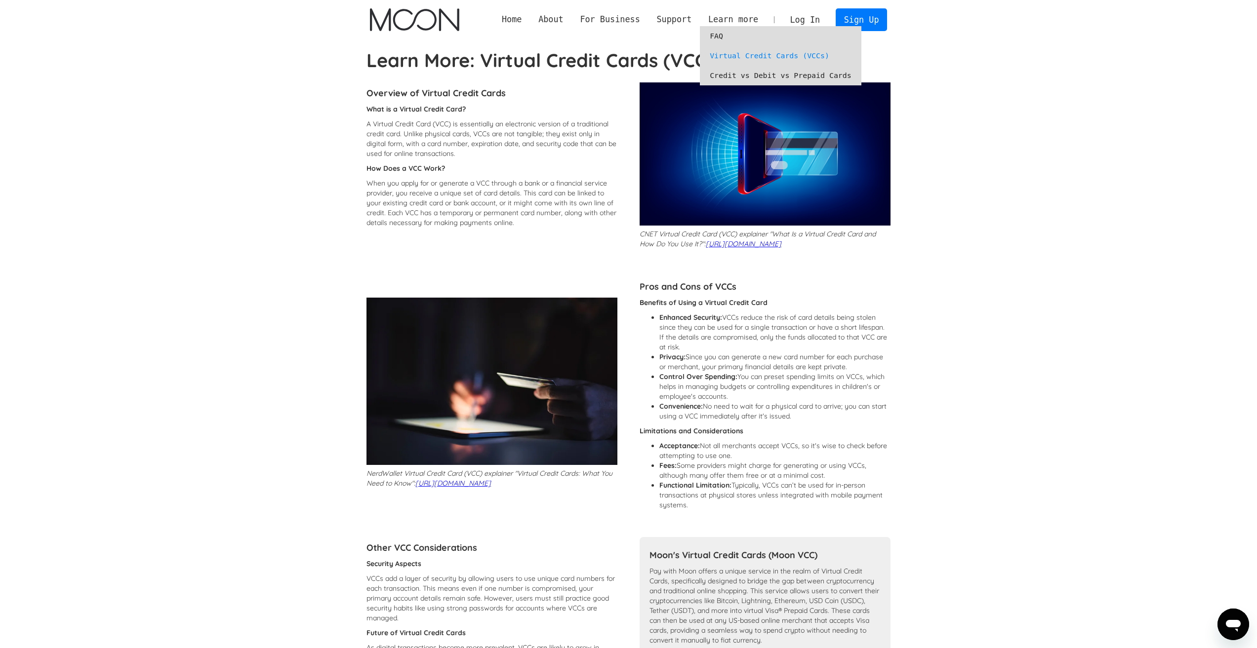
click at [767, 76] on link "Credit vs Debit vs Prepaid Cards" at bounding box center [780, 76] width 161 height 20
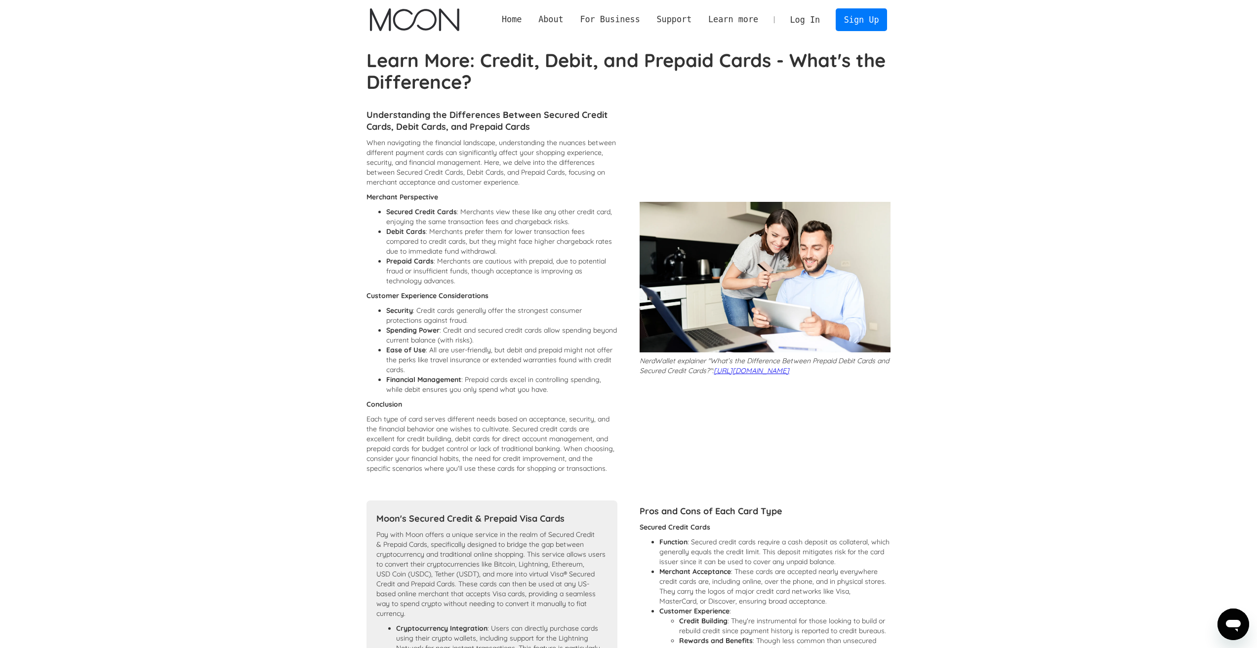
click at [502, 333] on li "Spending Power : Credit and secured credit cards allow spending beyond current …" at bounding box center [501, 335] width 231 height 20
drag, startPoint x: 502, startPoint y: 333, endPoint x: 502, endPoint y: 343, distance: 9.4
click at [502, 343] on li "Spending Power : Credit and secured credit cards allow spending beyond current …" at bounding box center [501, 335] width 231 height 20
click at [430, 351] on li "Ease of Use : All are user-friendly, but debit and prepaid might not offer the …" at bounding box center [501, 360] width 231 height 30
drag, startPoint x: 430, startPoint y: 351, endPoint x: 395, endPoint y: 349, distance: 35.1
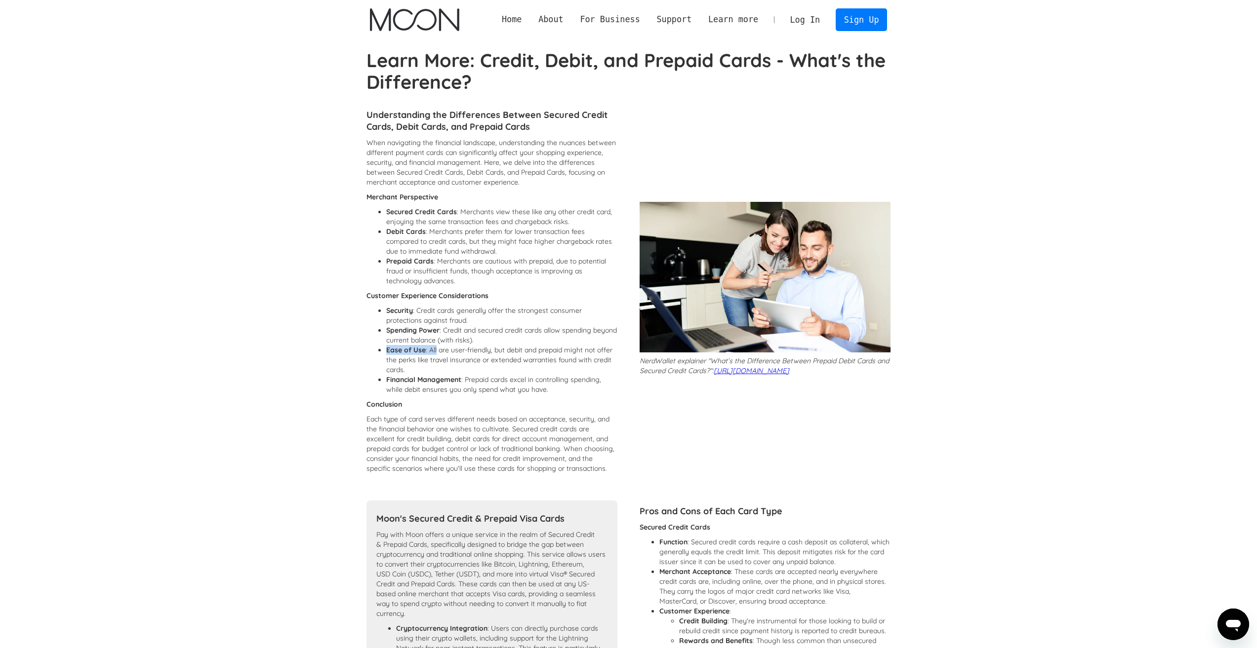
click at [395, 349] on li "Ease of Use : All are user-friendly, but debit and prepaid might not offer the …" at bounding box center [501, 360] width 231 height 30
click at [443, 352] on li "Ease of Use : All are user-friendly, but debit and prepaid might not offer the …" at bounding box center [501, 360] width 231 height 30
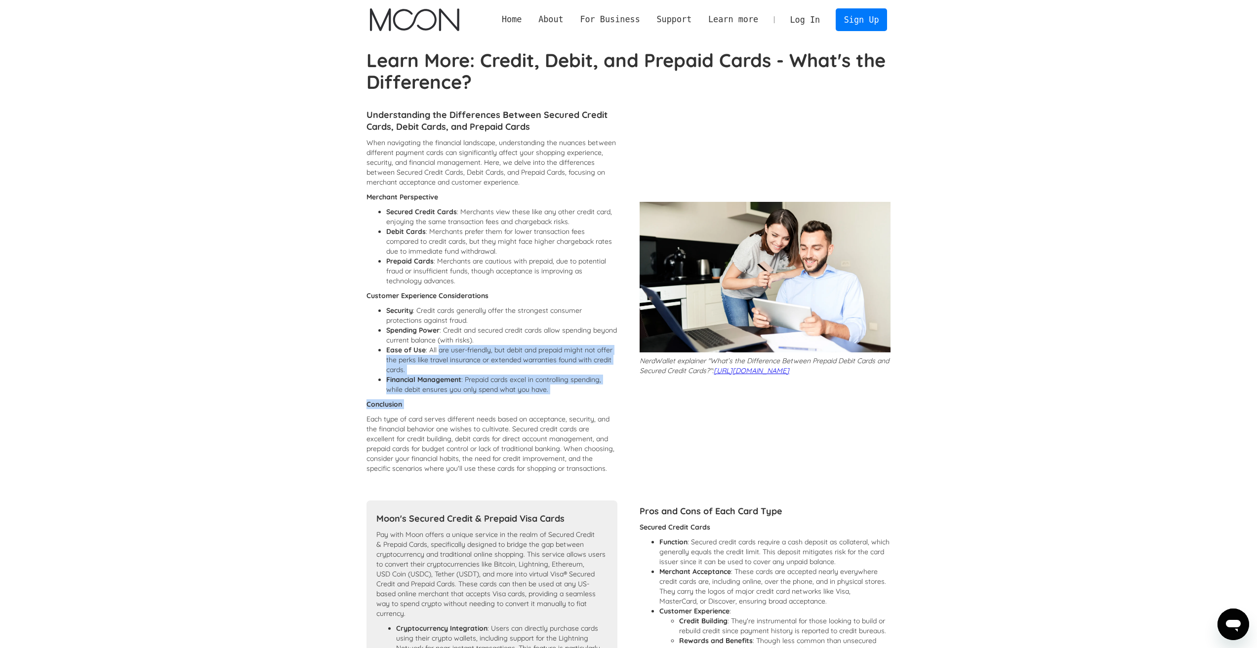
drag, startPoint x: 443, startPoint y: 352, endPoint x: 513, endPoint y: 396, distance: 83.4
click at [513, 396] on div "When navigating the financial landscape, understanding the nuances between diff…" at bounding box center [491, 308] width 251 height 341
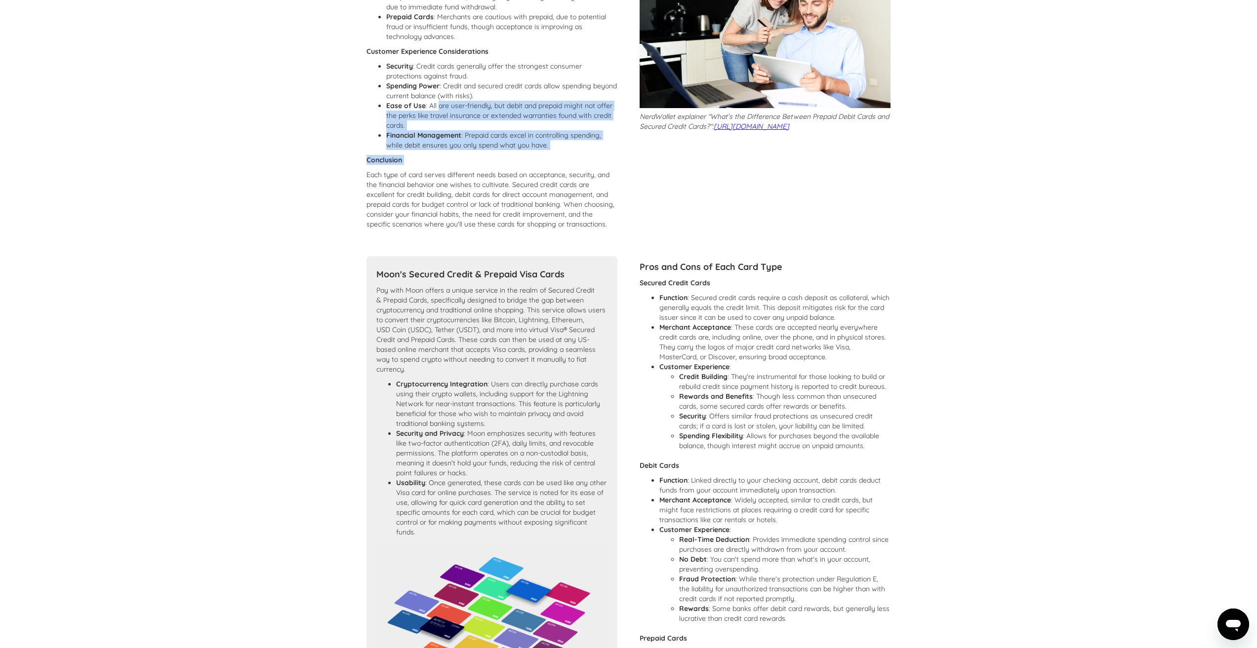
scroll to position [247, 0]
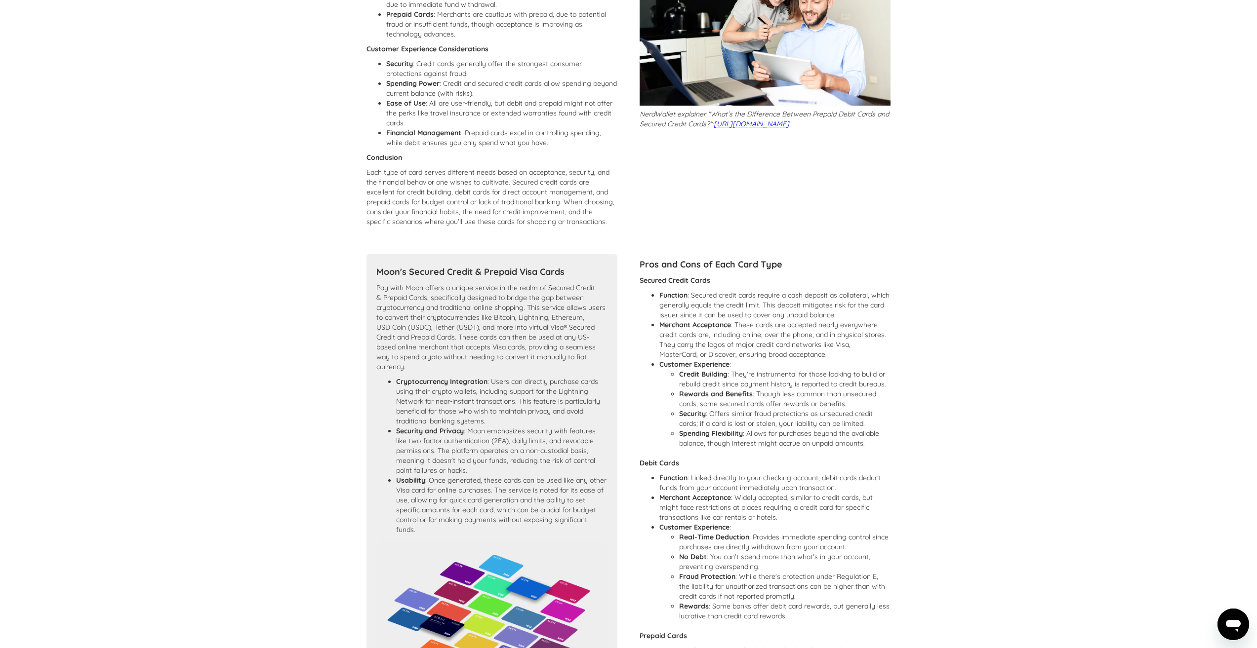
click at [471, 227] on p "Each type of card serves different needs based on acceptance, security, and the…" at bounding box center [491, 196] width 251 height 59
click at [478, 133] on li "Financial Management : Prepaid cards excel in controlling spending, while debit…" at bounding box center [501, 138] width 231 height 20
drag, startPoint x: 478, startPoint y: 133, endPoint x: 570, endPoint y: 140, distance: 92.2
click at [570, 140] on li "Financial Management : Prepaid cards excel in controlling spending, while debit…" at bounding box center [501, 138] width 231 height 20
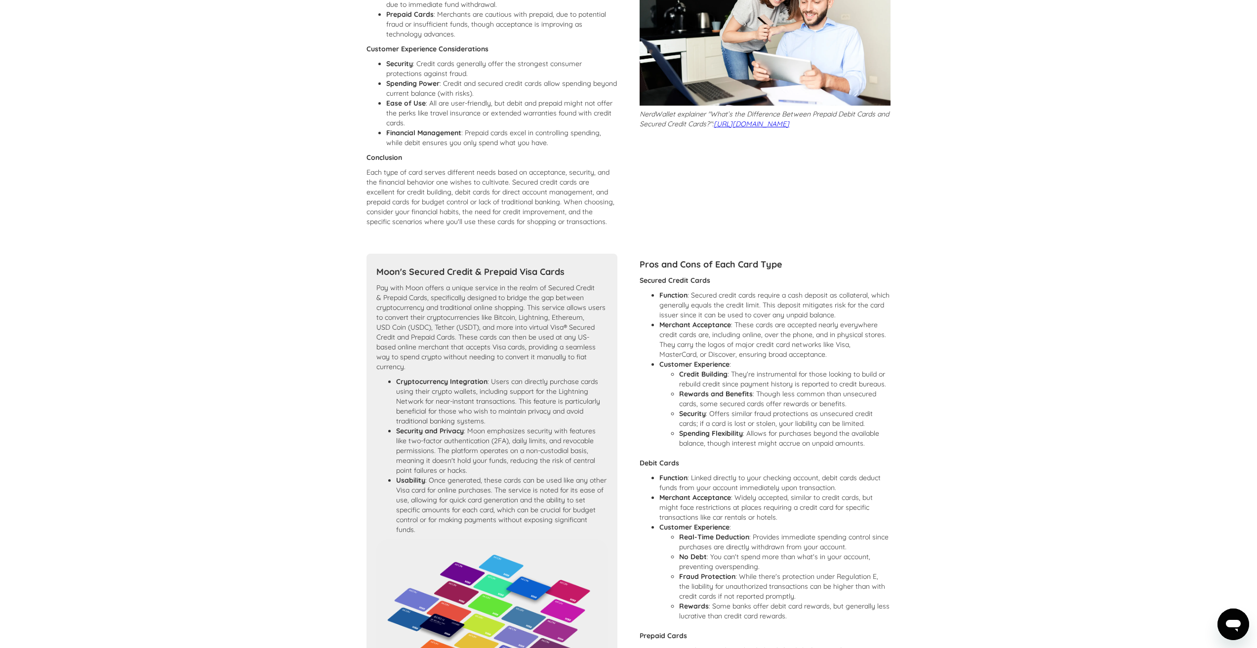
click at [570, 140] on li "Financial Management : Prepaid cards excel in controlling spending, while debit…" at bounding box center [501, 138] width 231 height 20
drag, startPoint x: 570, startPoint y: 140, endPoint x: 559, endPoint y: 146, distance: 12.1
click at [559, 146] on li "Financial Management : Prepaid cards excel in controlling spending, while debit…" at bounding box center [501, 138] width 231 height 20
drag, startPoint x: 559, startPoint y: 146, endPoint x: 474, endPoint y: 134, distance: 86.2
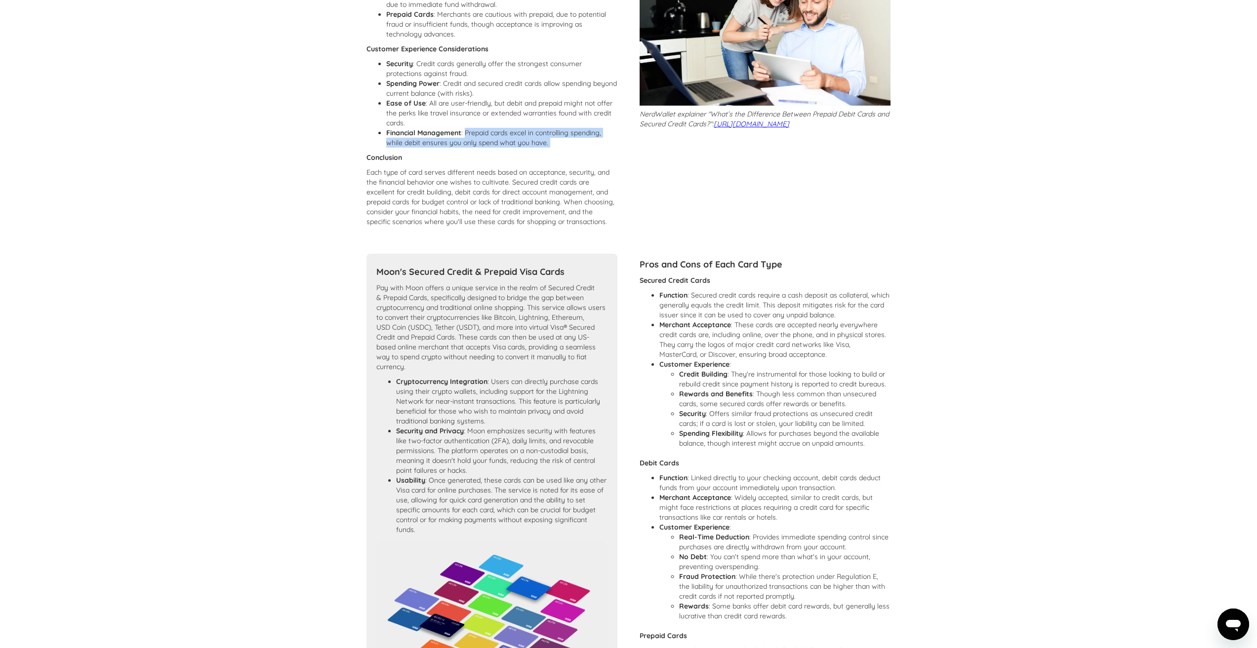
click at [474, 134] on li "Financial Management : Prepaid cards excel in controlling spending, while debit…" at bounding box center [501, 138] width 231 height 20
click at [518, 132] on li "Financial Management : Prepaid cards excel in controlling spending, while debit…" at bounding box center [501, 138] width 231 height 20
drag, startPoint x: 518, startPoint y: 132, endPoint x: 562, endPoint y: 144, distance: 45.2
click at [562, 144] on li "Financial Management : Prepaid cards excel in controlling spending, while debit…" at bounding box center [501, 138] width 231 height 20
click at [560, 144] on li "Financial Management : Prepaid cards excel in controlling spending, while debit…" at bounding box center [501, 138] width 231 height 20
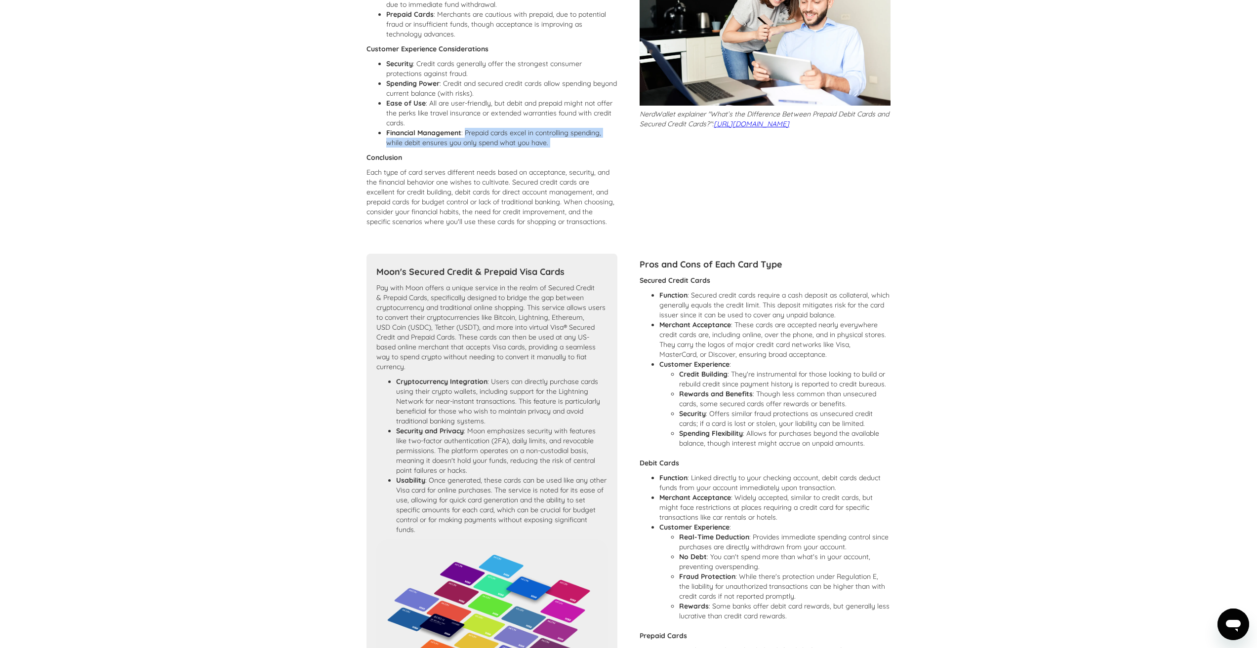
drag, startPoint x: 560, startPoint y: 144, endPoint x: 485, endPoint y: 130, distance: 75.9
click at [485, 130] on li "Financial Management : Prepaid cards excel in controlling spending, while debit…" at bounding box center [501, 138] width 231 height 20
drag, startPoint x: 485, startPoint y: 130, endPoint x: 570, endPoint y: 143, distance: 86.0
click at [570, 143] on li "Financial Management : Prepaid cards excel in controlling spending, while debit…" at bounding box center [501, 138] width 231 height 20
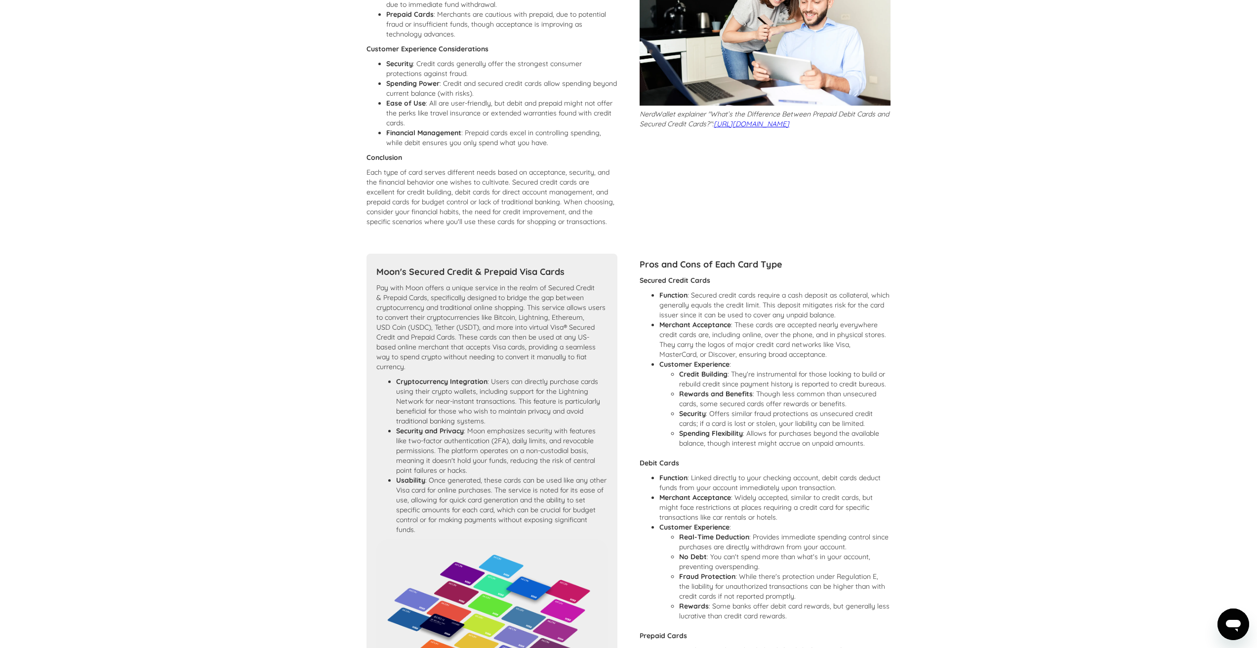
click at [373, 171] on p "Each type of card serves different needs based on acceptance, security, and the…" at bounding box center [491, 196] width 251 height 59
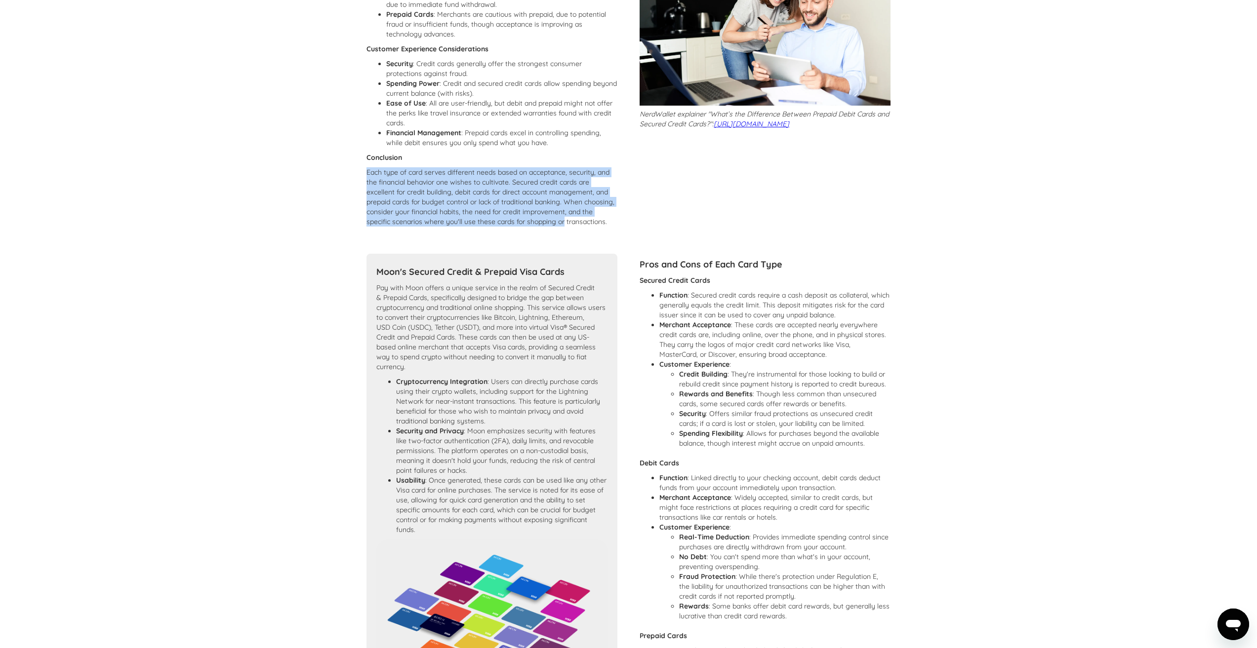
drag, startPoint x: 373, startPoint y: 171, endPoint x: 582, endPoint y: 233, distance: 217.7
click at [582, 227] on p "Each type of card serves different needs based on acceptance, security, and the…" at bounding box center [491, 196] width 251 height 59
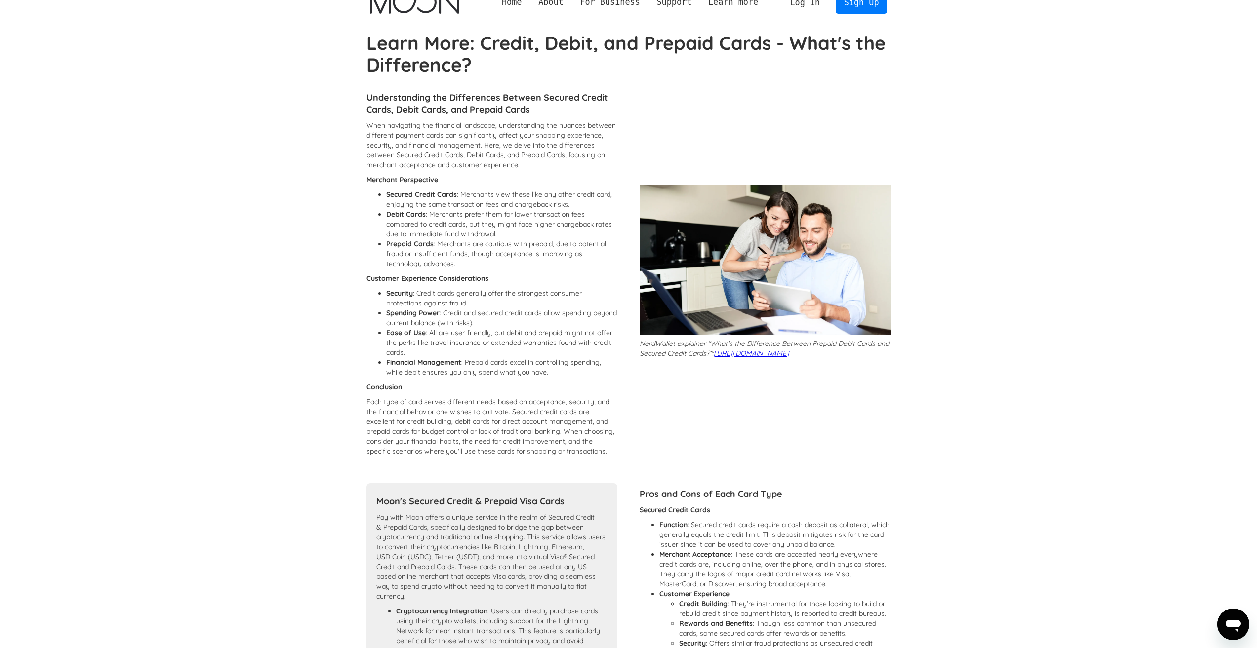
scroll to position [0, 0]
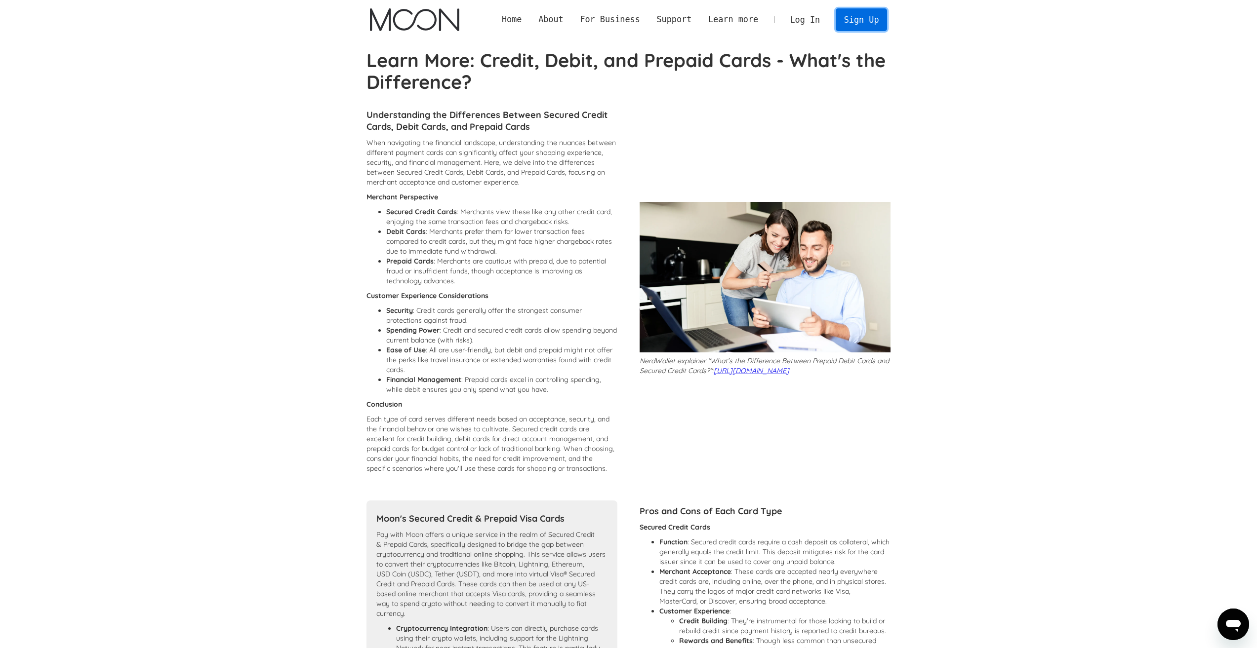
click at [844, 18] on link "Sign Up" at bounding box center [861, 19] width 51 height 22
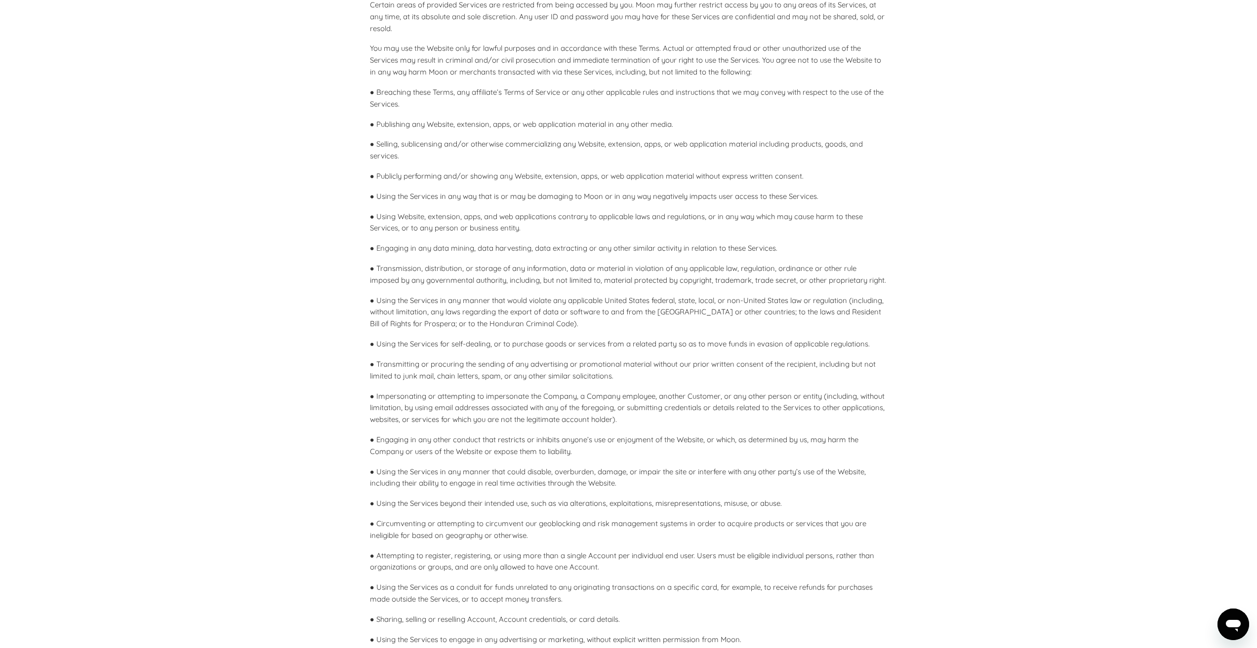
scroll to position [2871, 0]
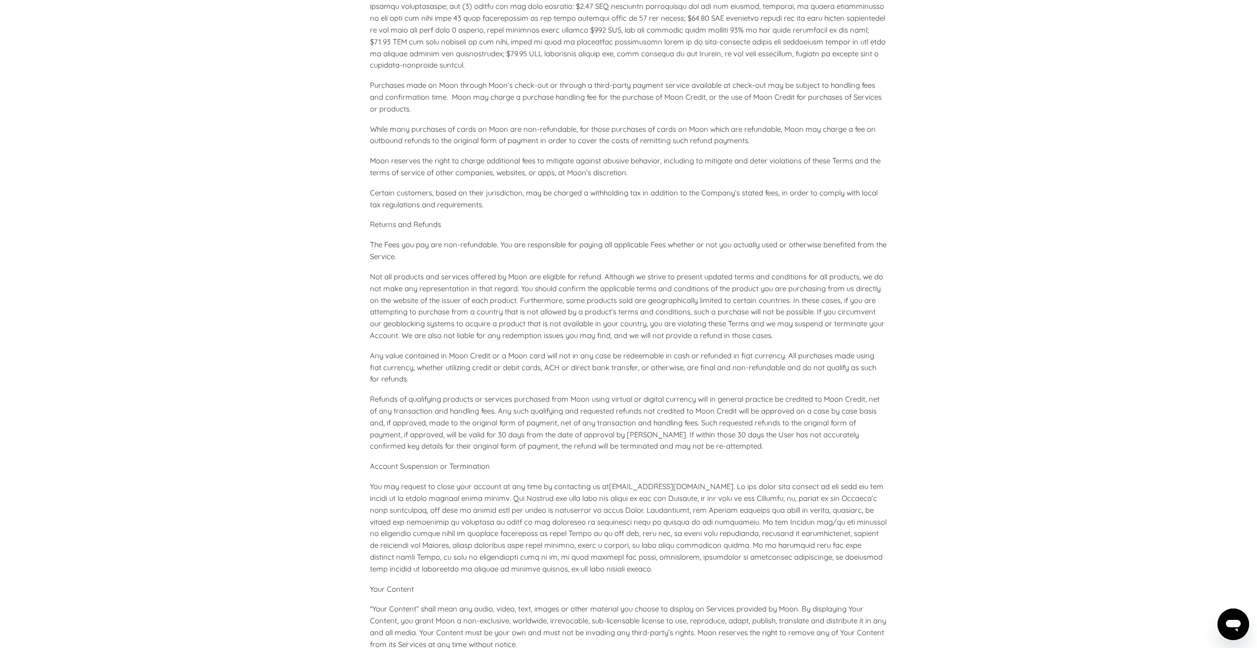
click at [554, 326] on p "Not all products and services offered by Moon are eligible for refund. Although…" at bounding box center [629, 306] width 518 height 71
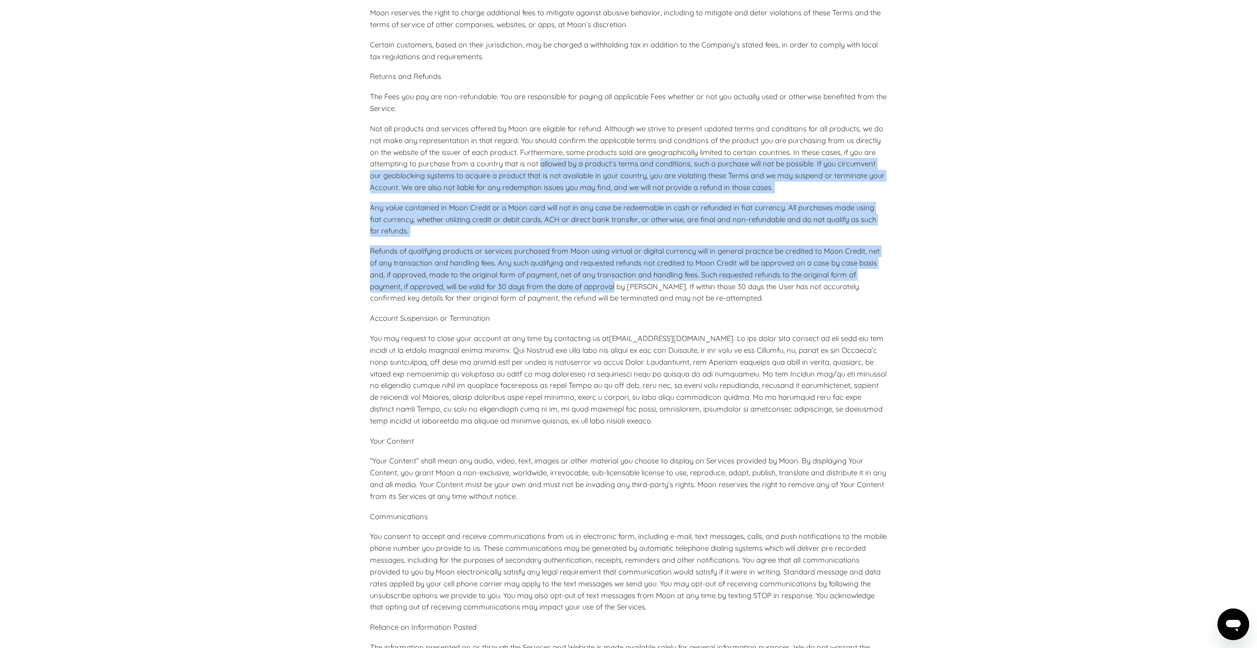
scroll to position [3217, 0]
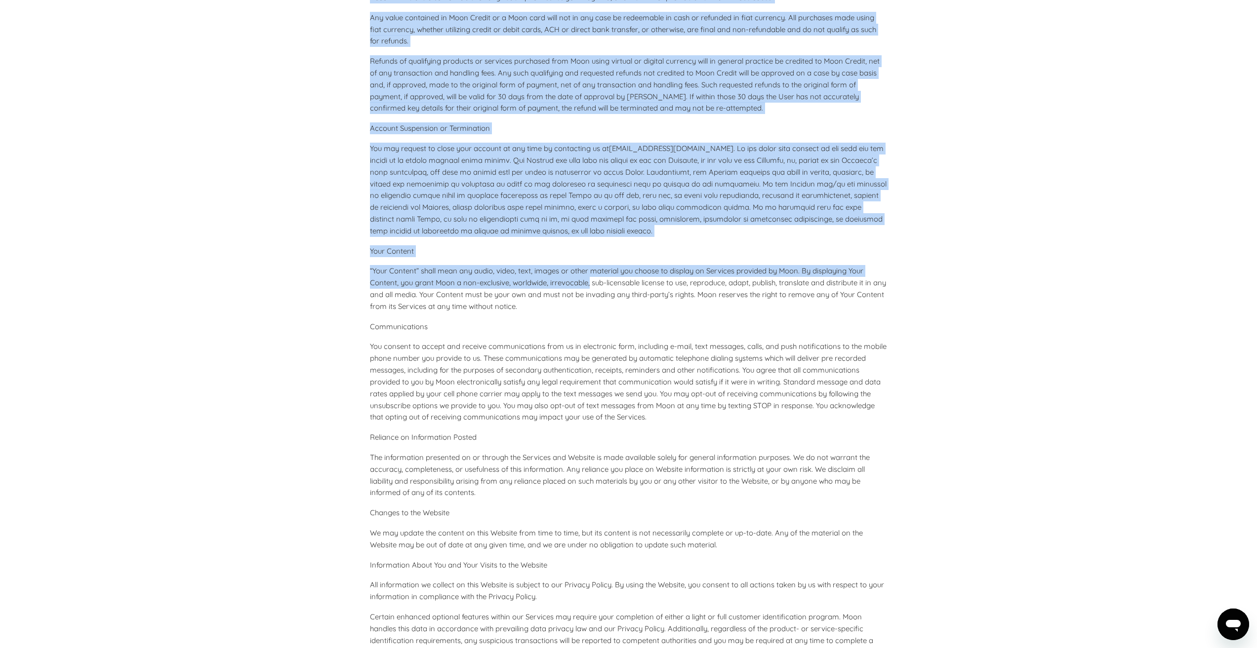
drag, startPoint x: 554, startPoint y: 326, endPoint x: 587, endPoint y: 297, distance: 44.1
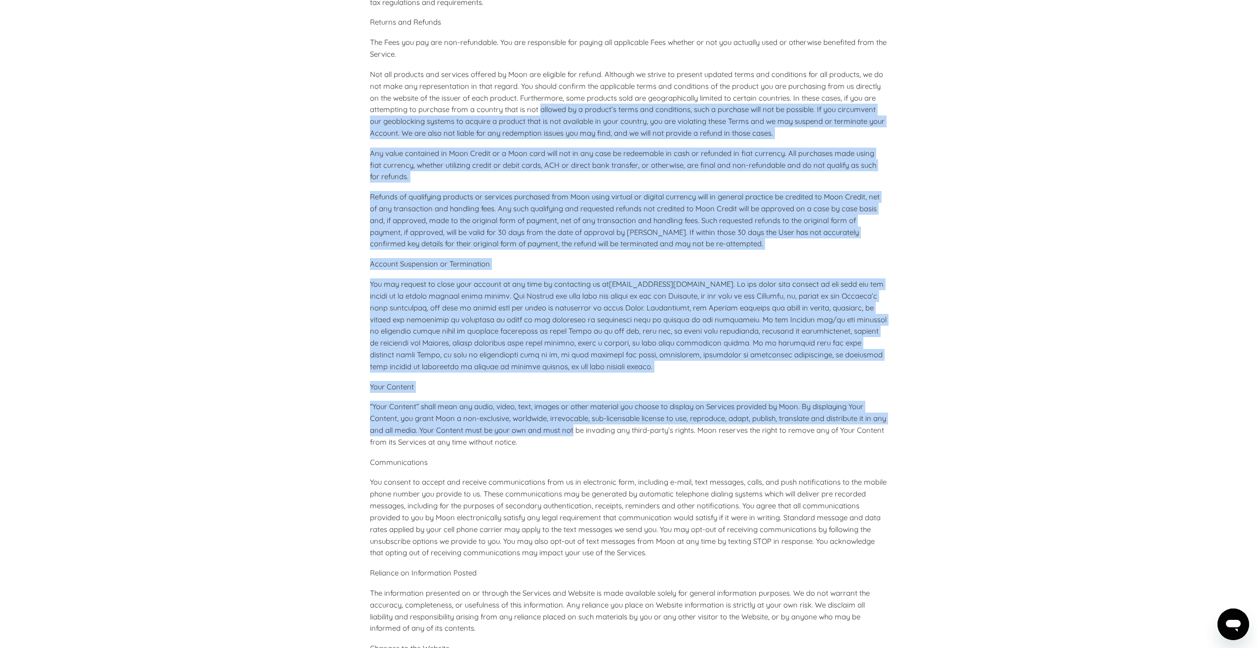
scroll to position [3069, 0]
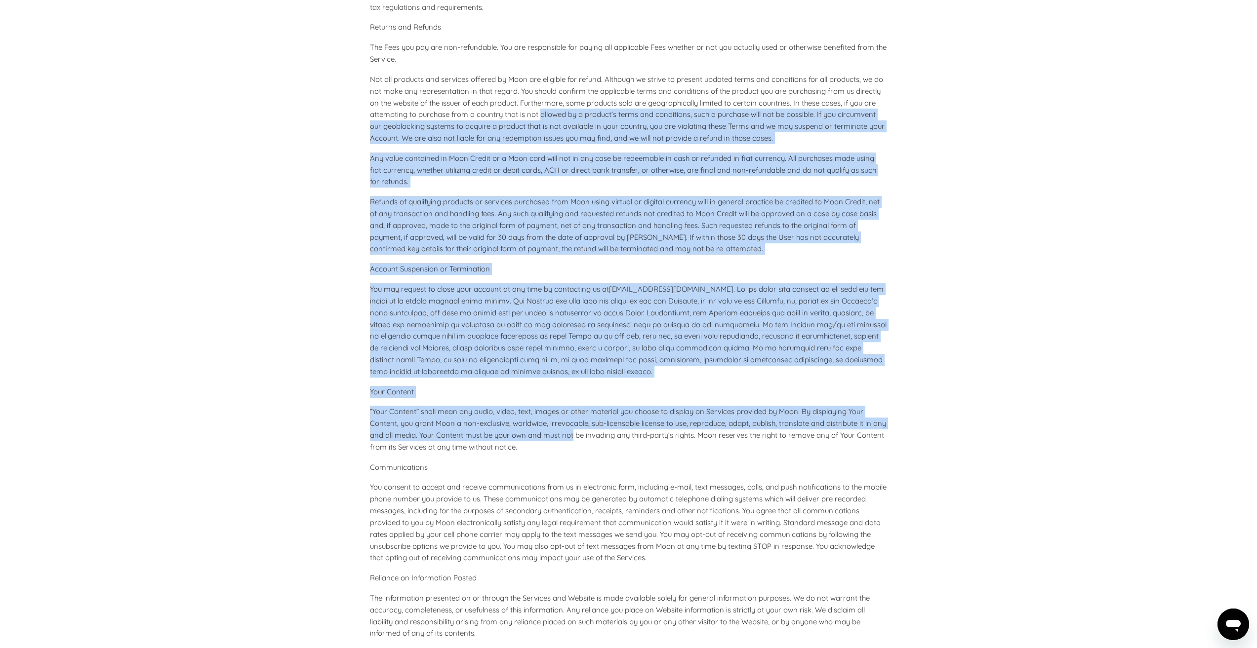
click at [725, 255] on p "Refunds of qualifying products or services purchased from Moon using virtual or…" at bounding box center [629, 225] width 518 height 59
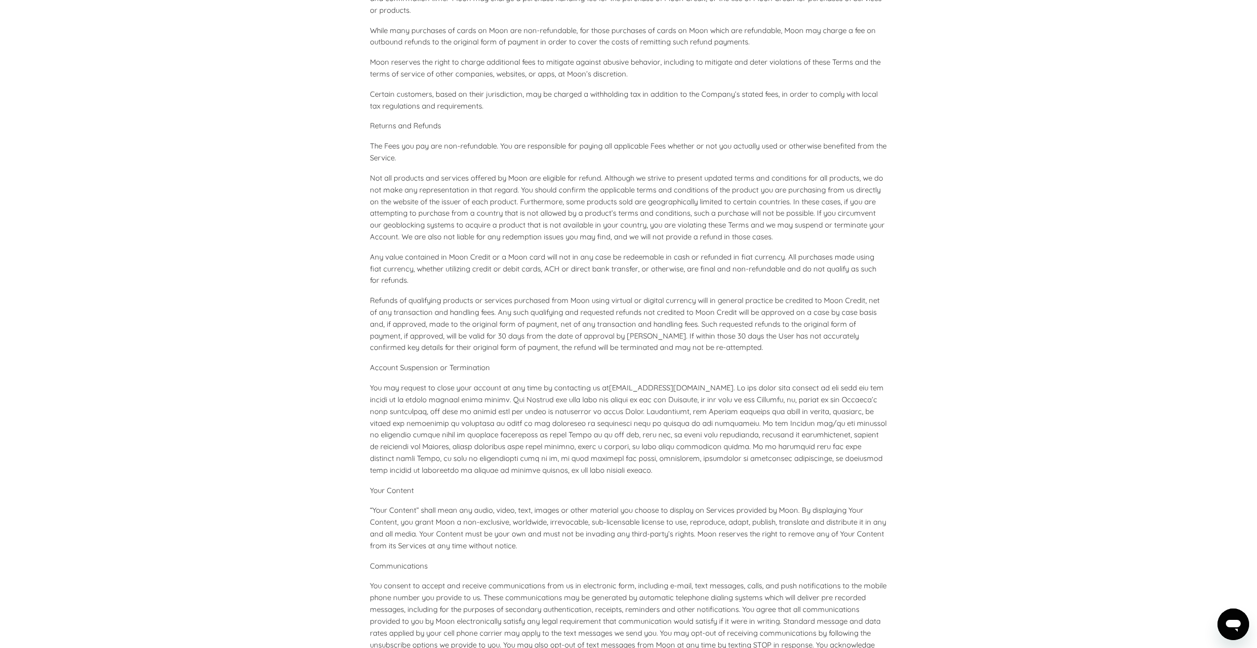
scroll to position [2024, 0]
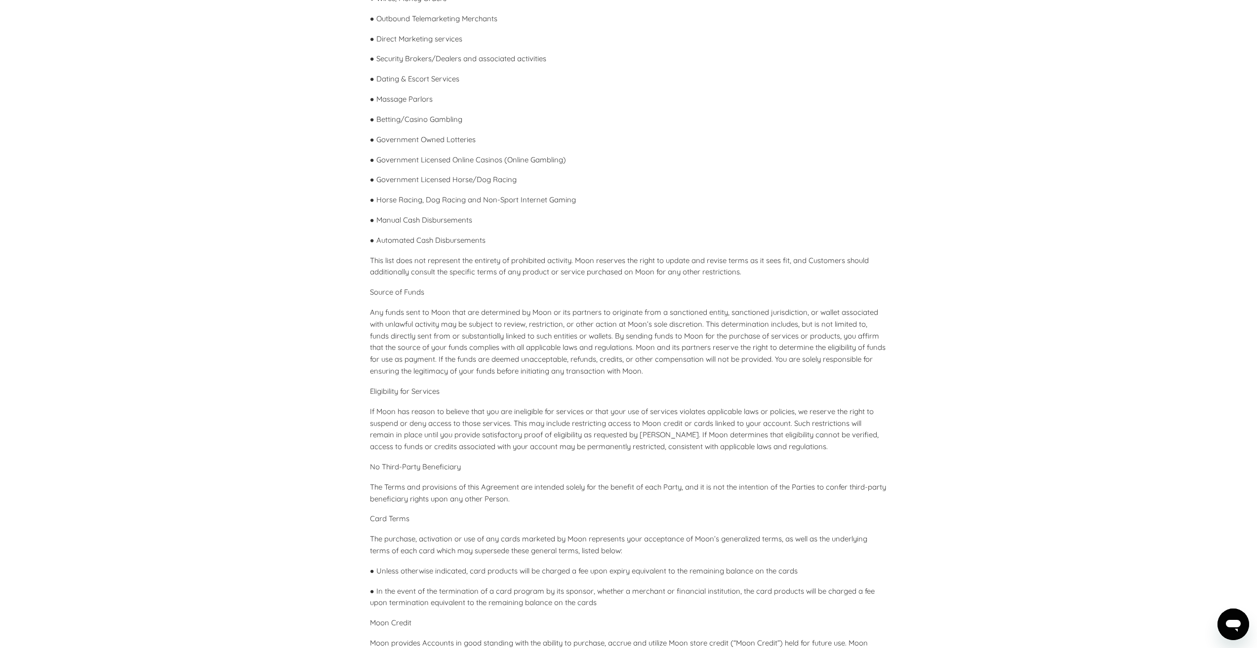
click at [591, 327] on p "Any funds sent to Moon that are determined by Moon or its partners to originate…" at bounding box center [629, 342] width 518 height 71
drag, startPoint x: 591, startPoint y: 327, endPoint x: 721, endPoint y: 327, distance: 129.9
click at [721, 327] on p "Any funds sent to Moon that are determined by Moon or its partners to originate…" at bounding box center [629, 342] width 518 height 71
drag, startPoint x: 721, startPoint y: 327, endPoint x: 371, endPoint y: 316, distance: 349.9
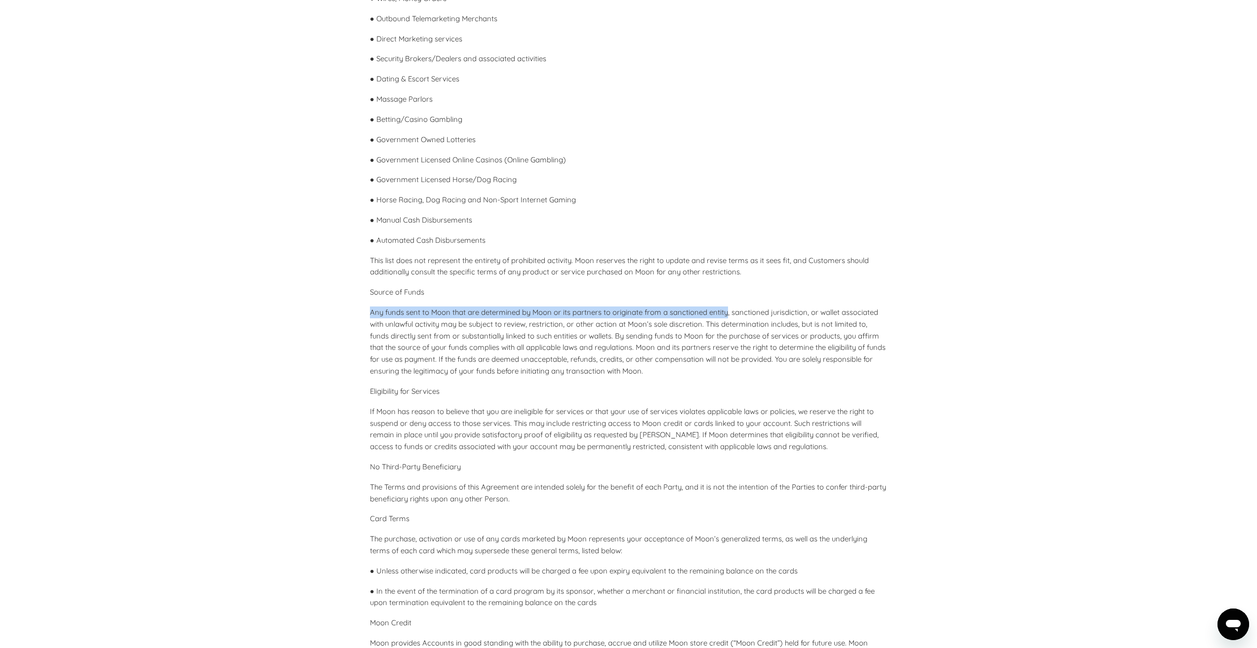
click at [371, 316] on div "Effective date: [DATE] Introduction You must not use these Services or maintain…" at bounding box center [629, 403] width 518 height 4595
click at [744, 323] on p "Any funds sent to Moon that are determined by Moon or its partners to originate…" at bounding box center [629, 342] width 518 height 71
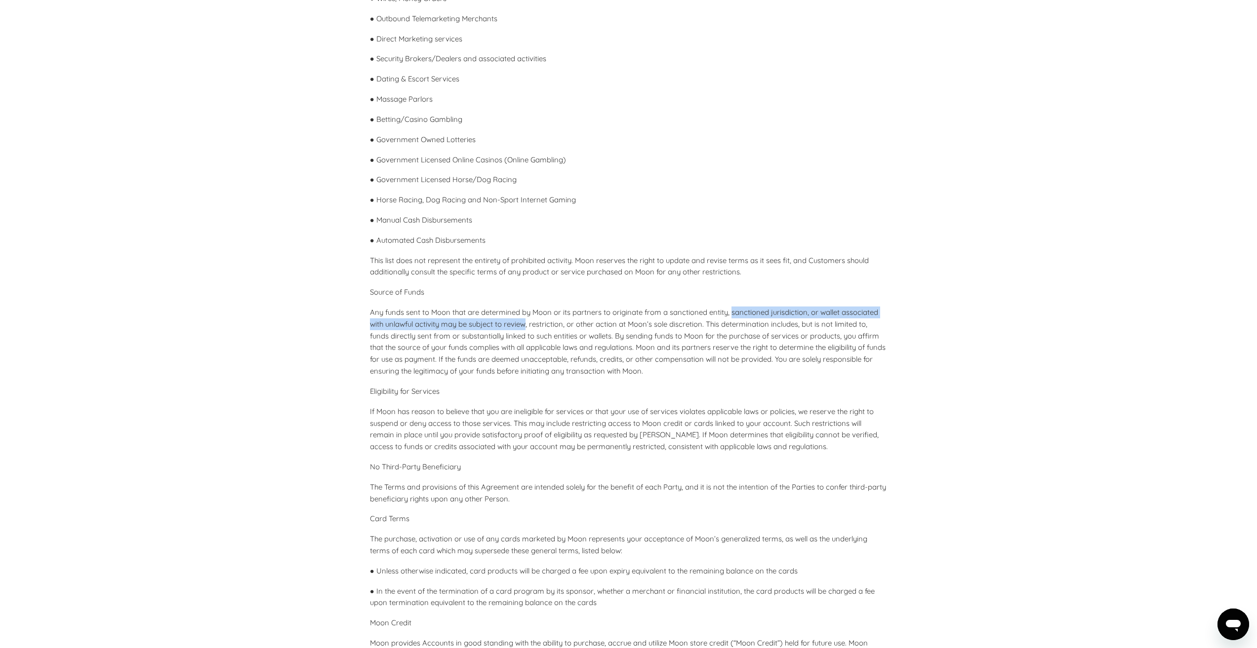
drag, startPoint x: 744, startPoint y: 323, endPoint x: 519, endPoint y: 336, distance: 225.6
click at [519, 336] on p "Any funds sent to Moon that are determined by Moon or its partners to originate…" at bounding box center [629, 342] width 518 height 71
click at [561, 338] on p "Any funds sent to Moon that are determined by Moon or its partners to originate…" at bounding box center [629, 342] width 518 height 71
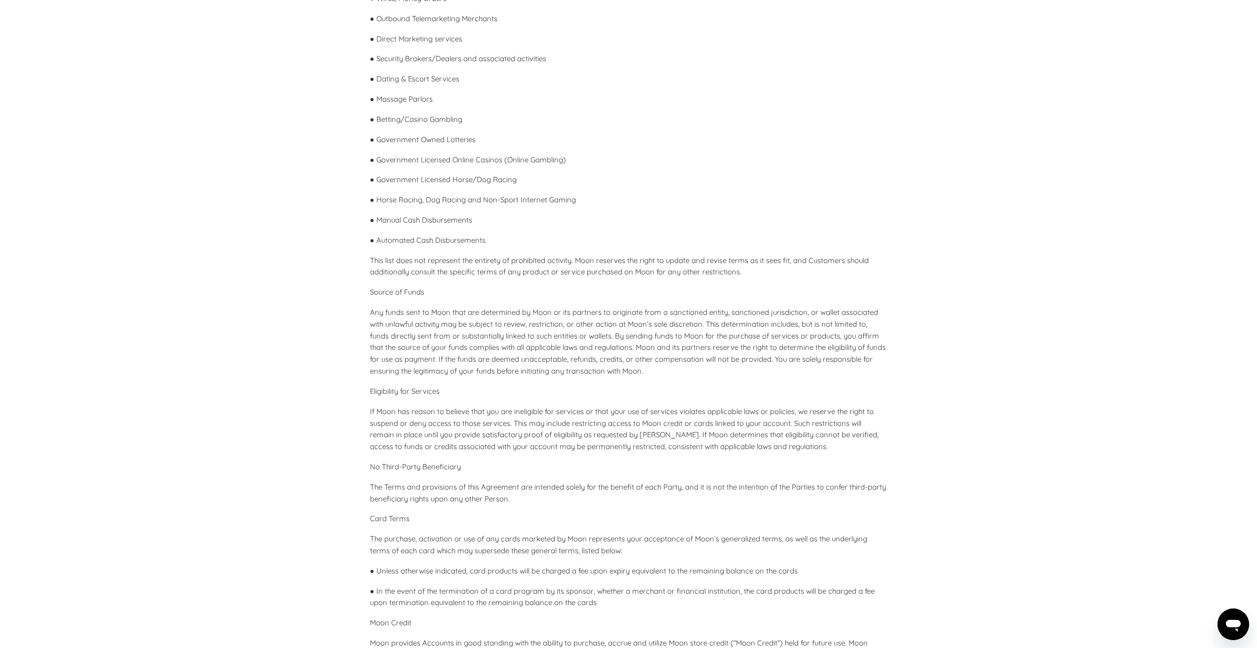
click at [591, 339] on p "Any funds sent to Moon that are determined by Moon or its partners to originate…" at bounding box center [629, 342] width 518 height 71
drag, startPoint x: 591, startPoint y: 339, endPoint x: 791, endPoint y: 334, distance: 199.6
click at [790, 334] on p "Any funds sent to Moon that are determined by Moon or its partners to originate…" at bounding box center [629, 342] width 518 height 71
